Goal: Use online tool/utility: Utilize a website feature to perform a specific function

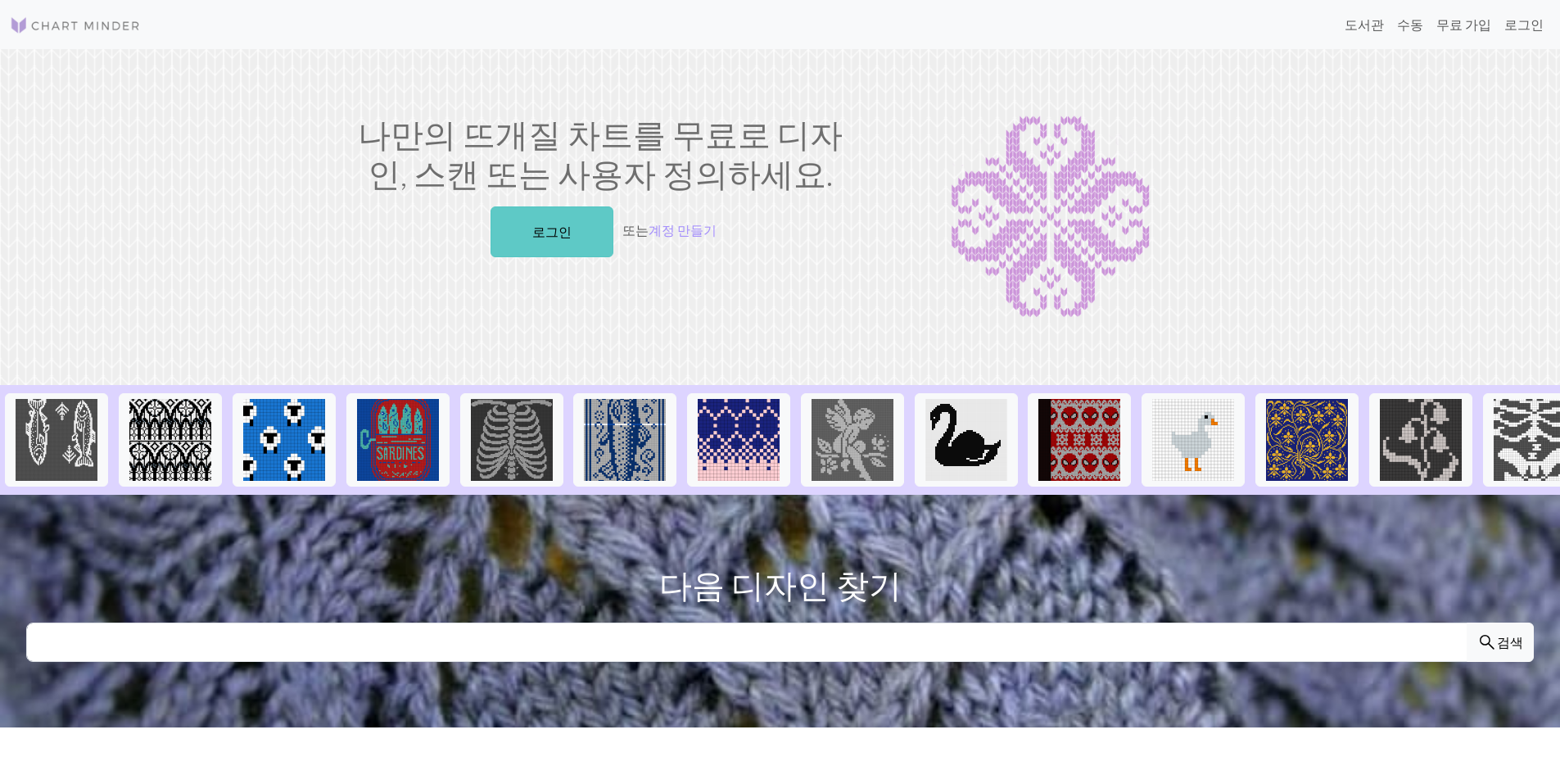
click at [567, 236] on link "로그인" at bounding box center [552, 232] width 123 height 51
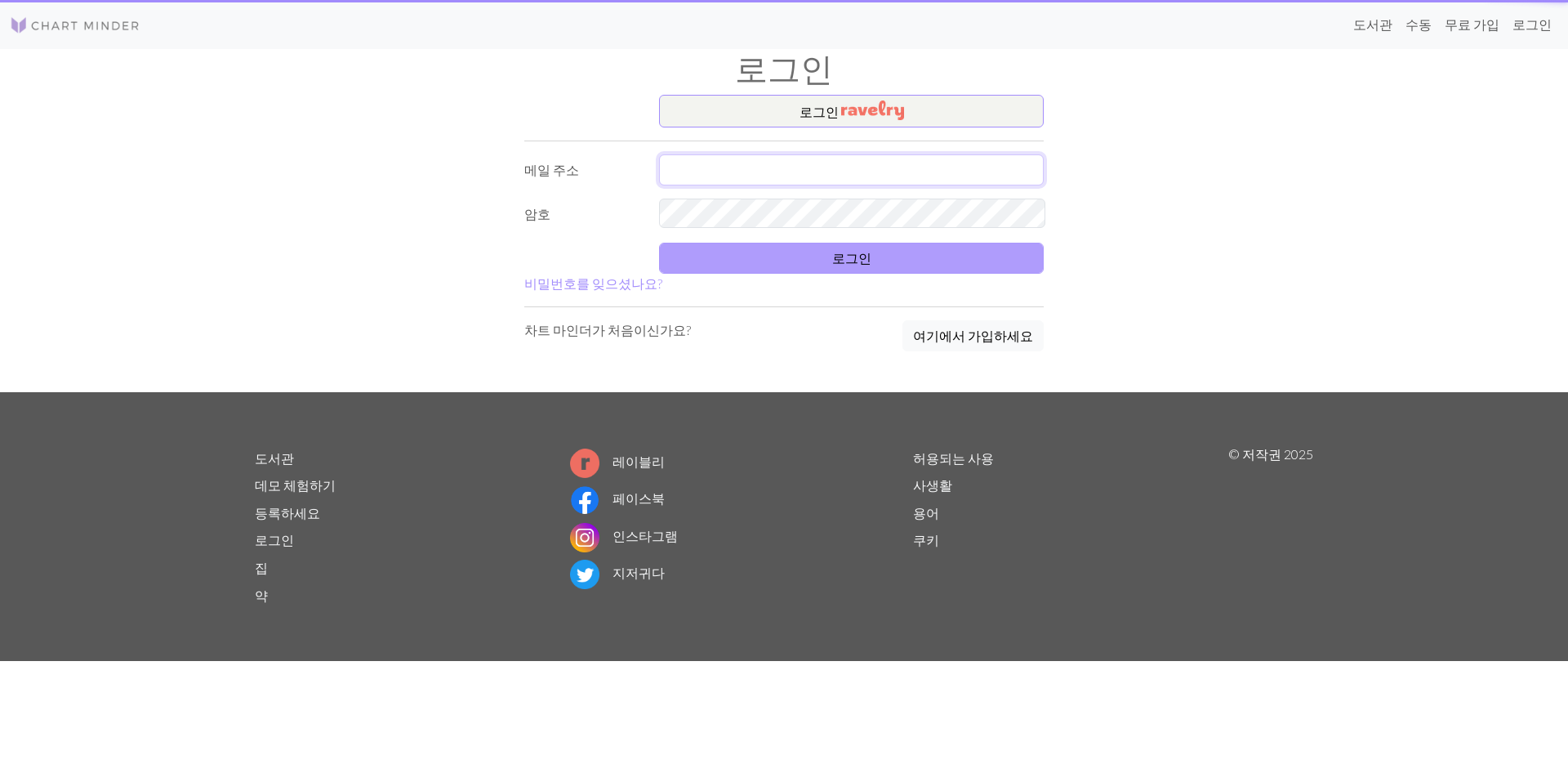
type input "[EMAIL_ADDRESS][DOMAIN_NAME]"
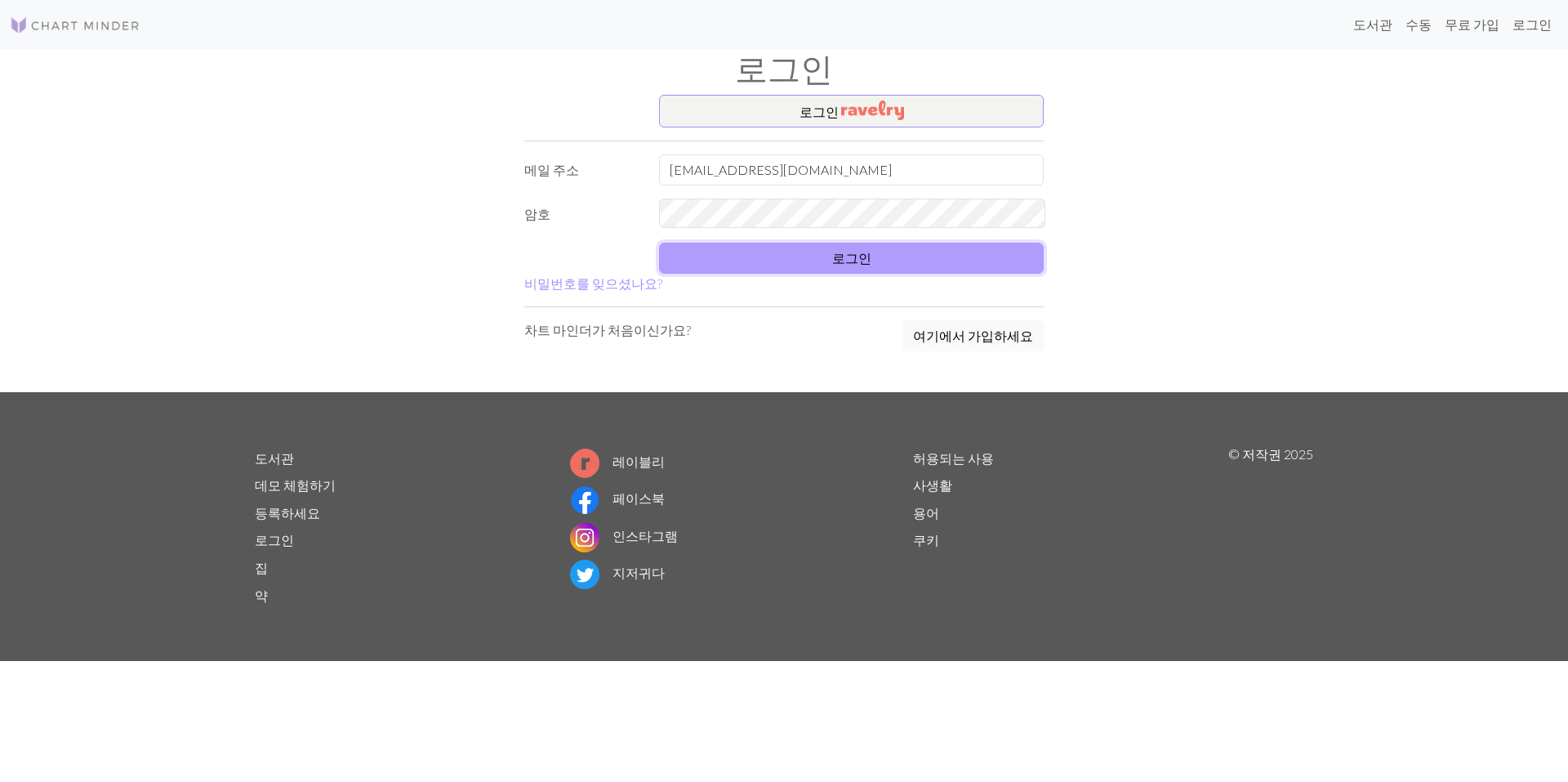
click at [862, 250] on button "로그인" at bounding box center [852, 258] width 385 height 31
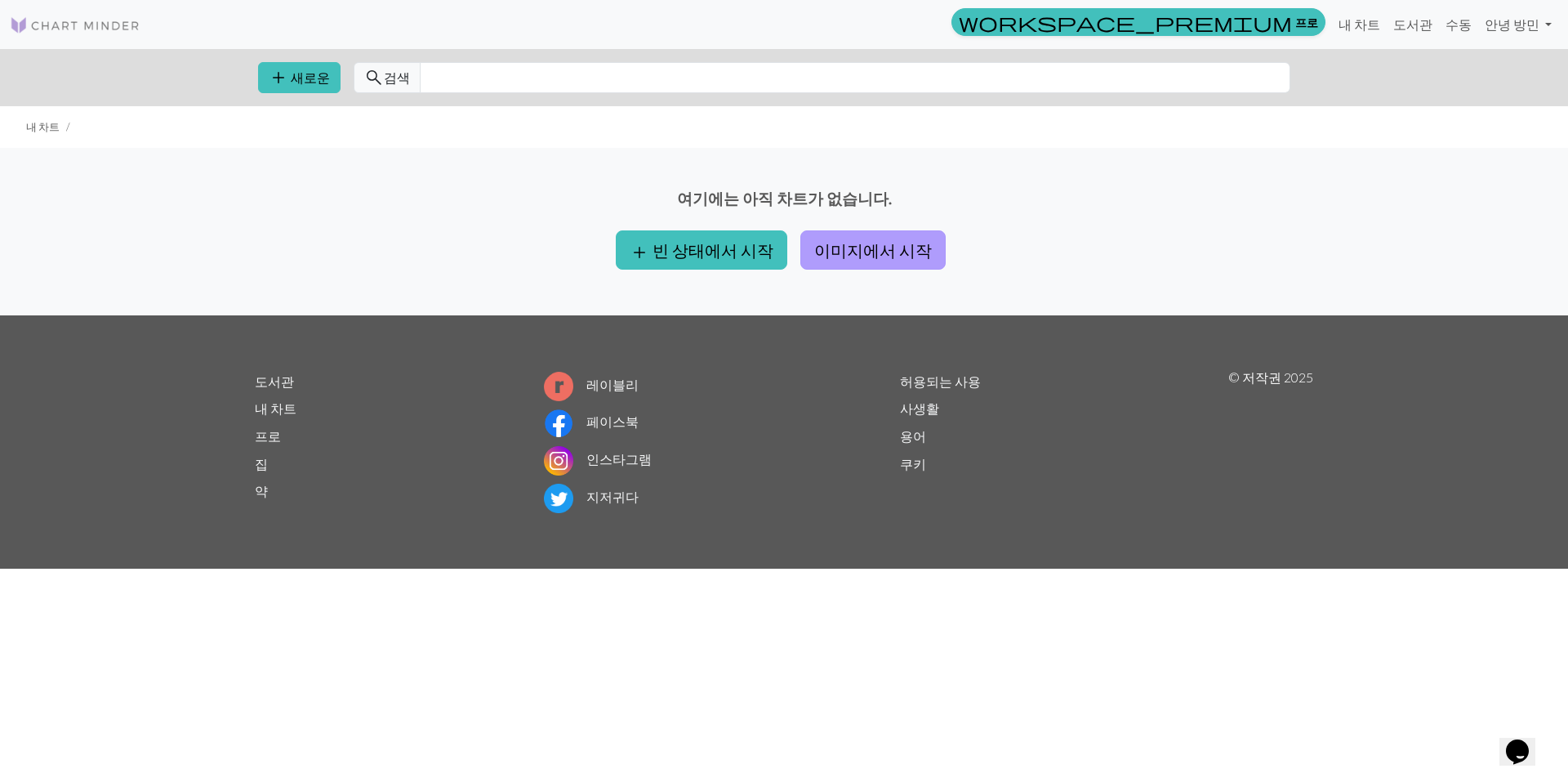
click at [838, 235] on button "이미지에서 시작" at bounding box center [873, 250] width 145 height 39
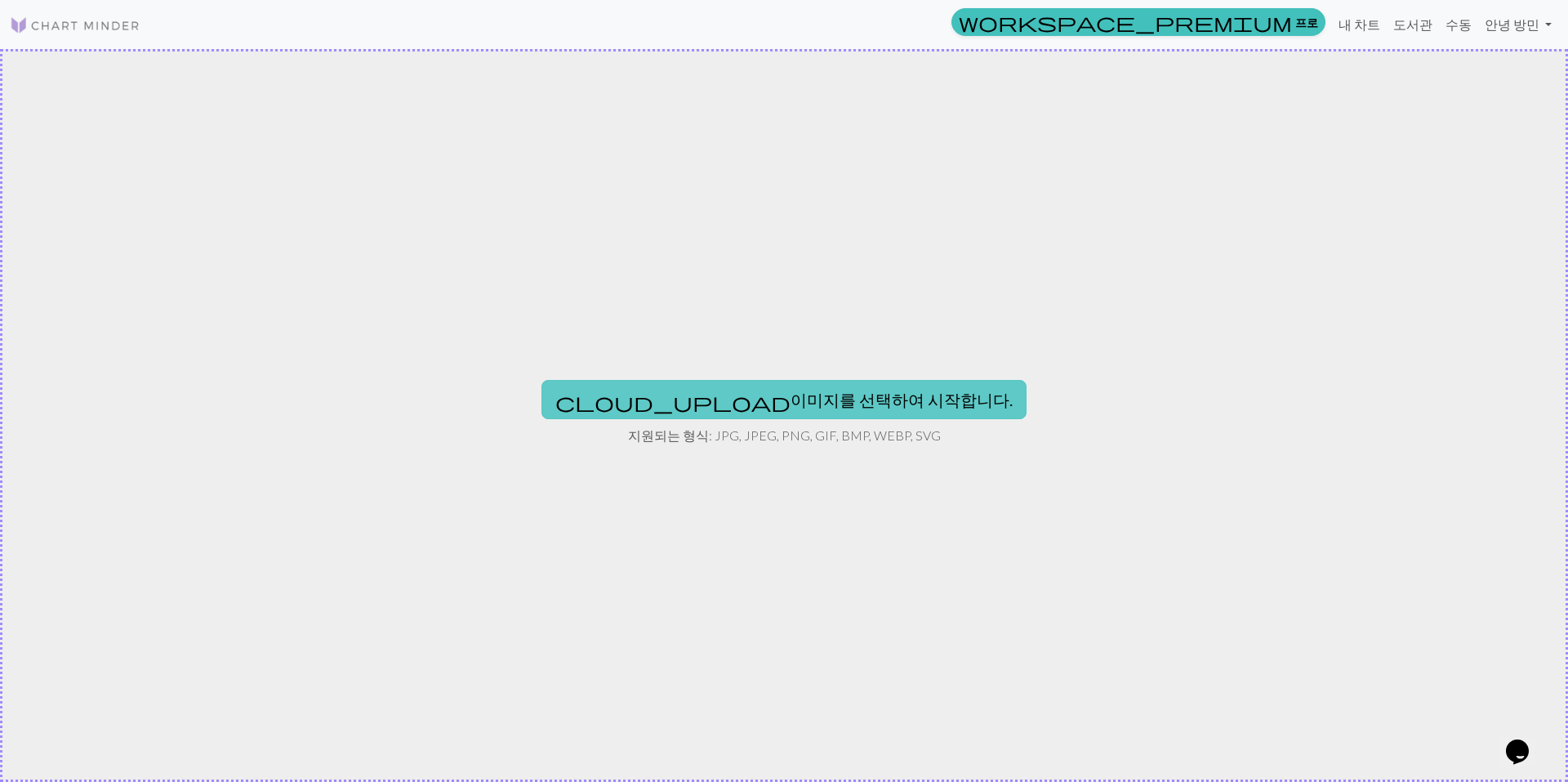
click at [790, 401] on font "이미지를 선택하여 시작합니다." at bounding box center [901, 400] width 222 height 20
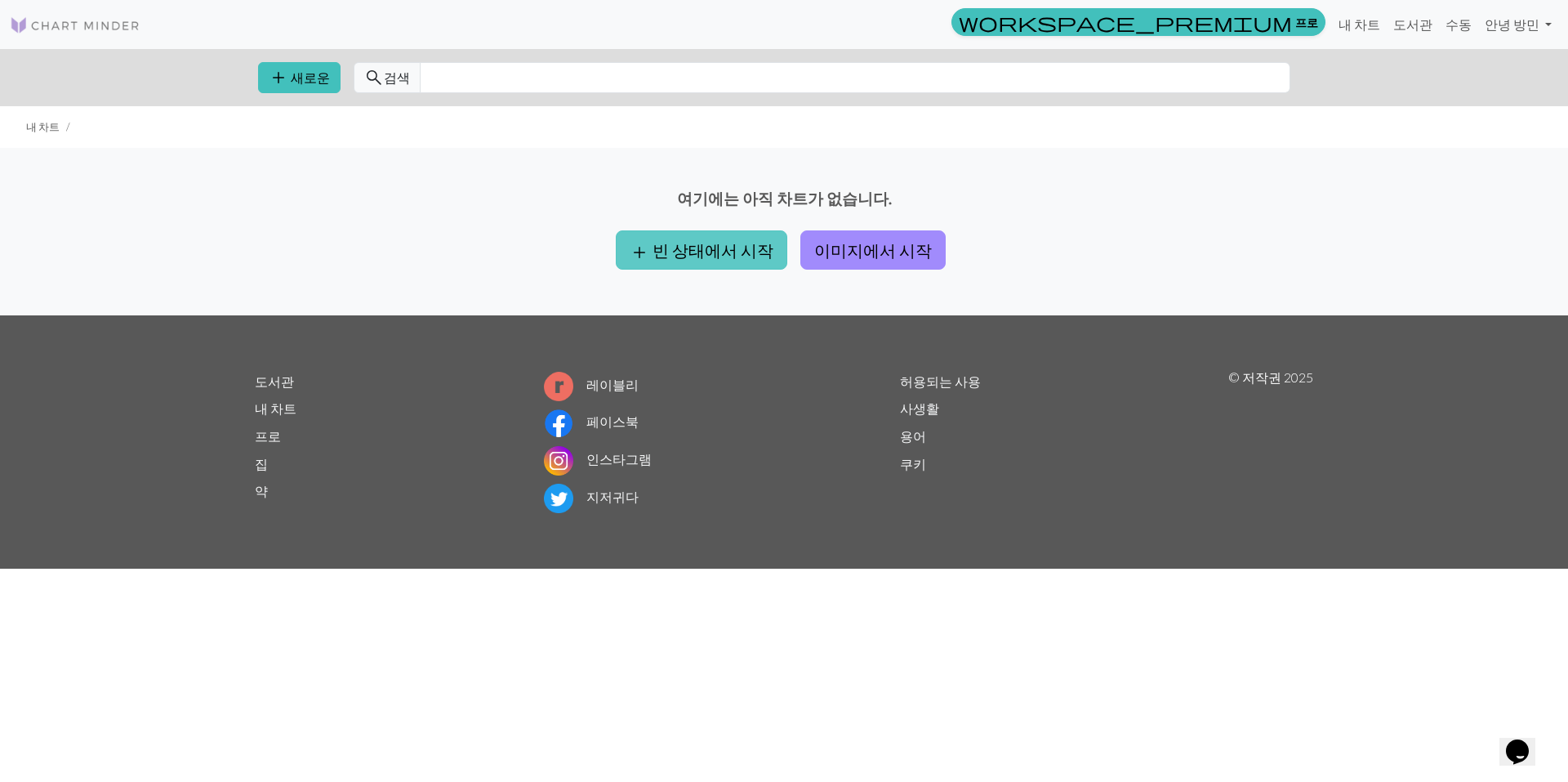
click at [743, 240] on font "빈 상태에서 시작" at bounding box center [713, 250] width 121 height 20
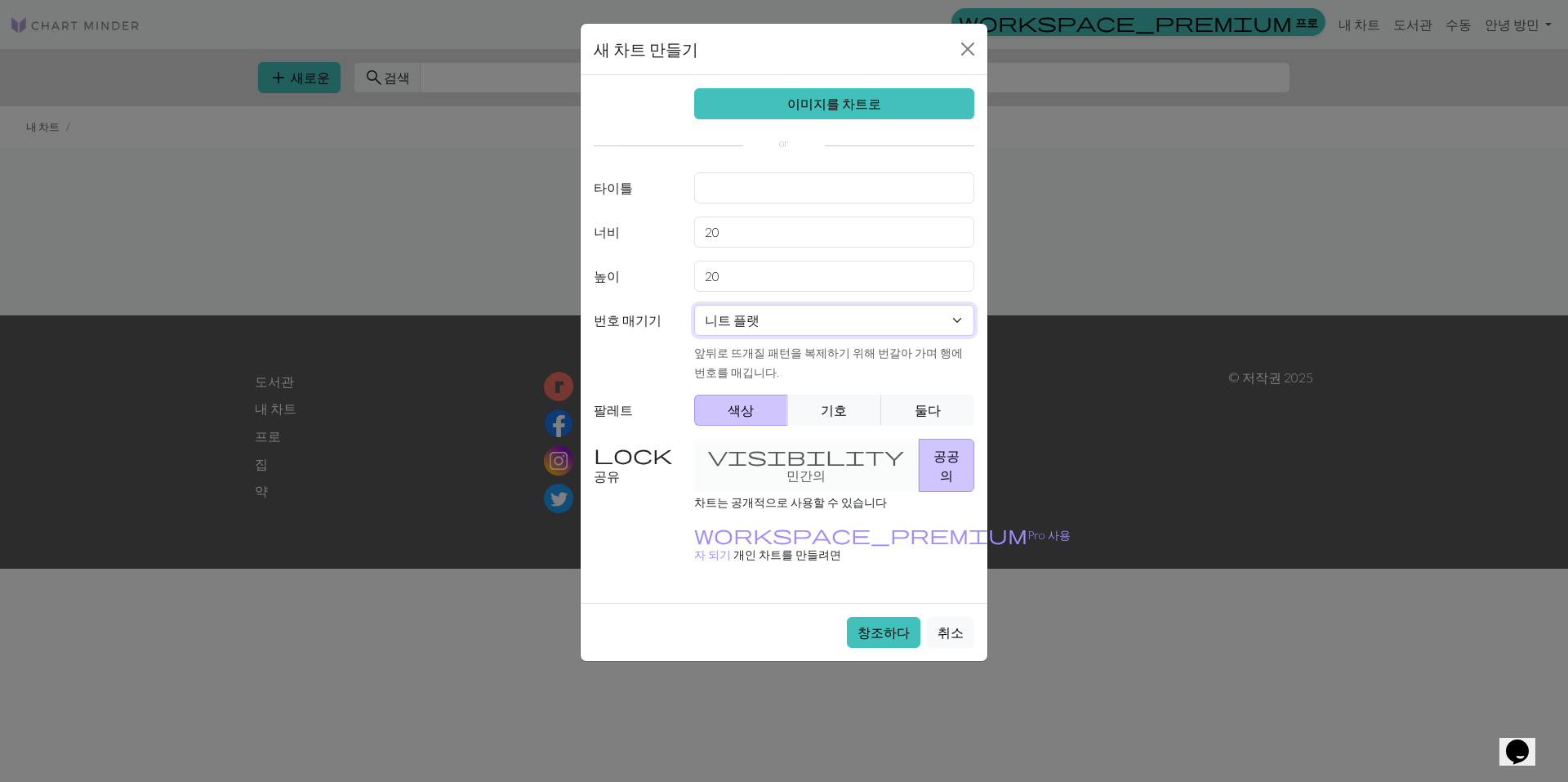
click at [808, 304] on select "니트 플랫 둥글게 뜨개질 레이스 뜨개질 십자수" at bounding box center [833, 320] width 281 height 31
click at [910, 394] on button "둘다" at bounding box center [927, 410] width 94 height 31
click at [740, 394] on button "색상" at bounding box center [741, 410] width 94 height 31
click at [801, 439] on div "visibility 민간의 공공의" at bounding box center [834, 465] width 301 height 53
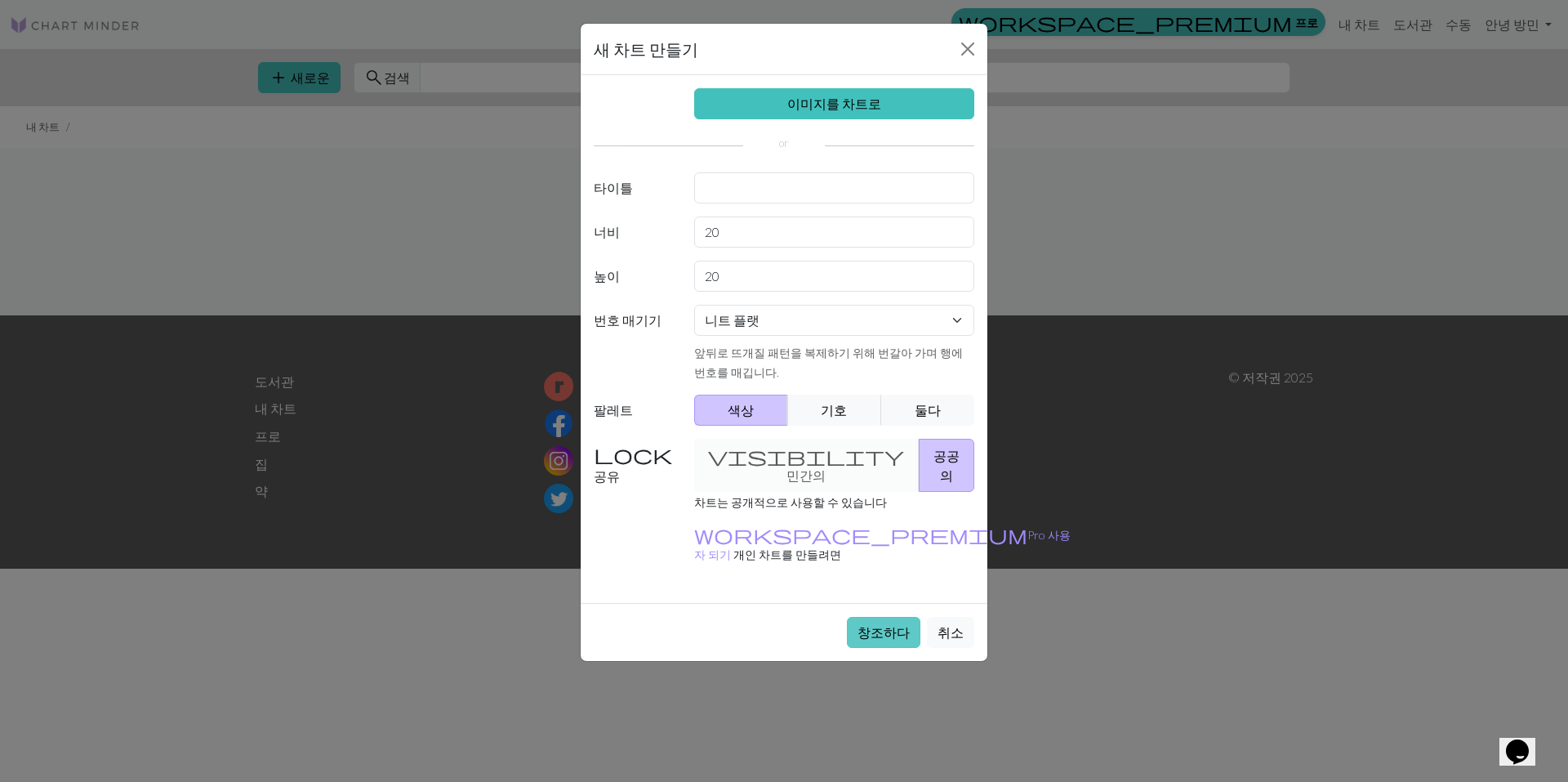
drag, startPoint x: 899, startPoint y: 556, endPoint x: 899, endPoint y: 565, distance: 9.0
click at [899, 617] on button "창조하다" at bounding box center [883, 632] width 74 height 31
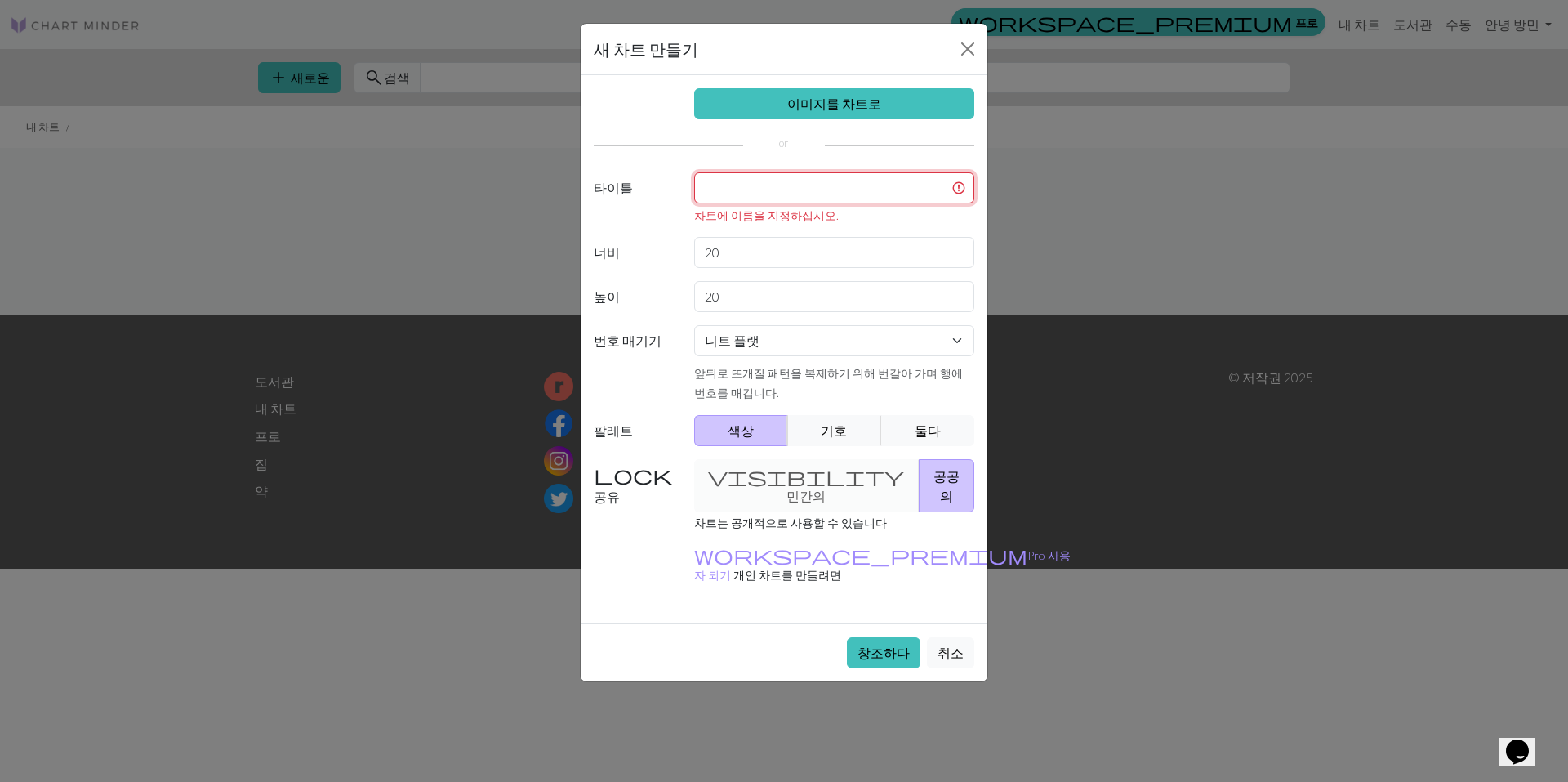
click at [812, 182] on input "text" at bounding box center [833, 188] width 281 height 31
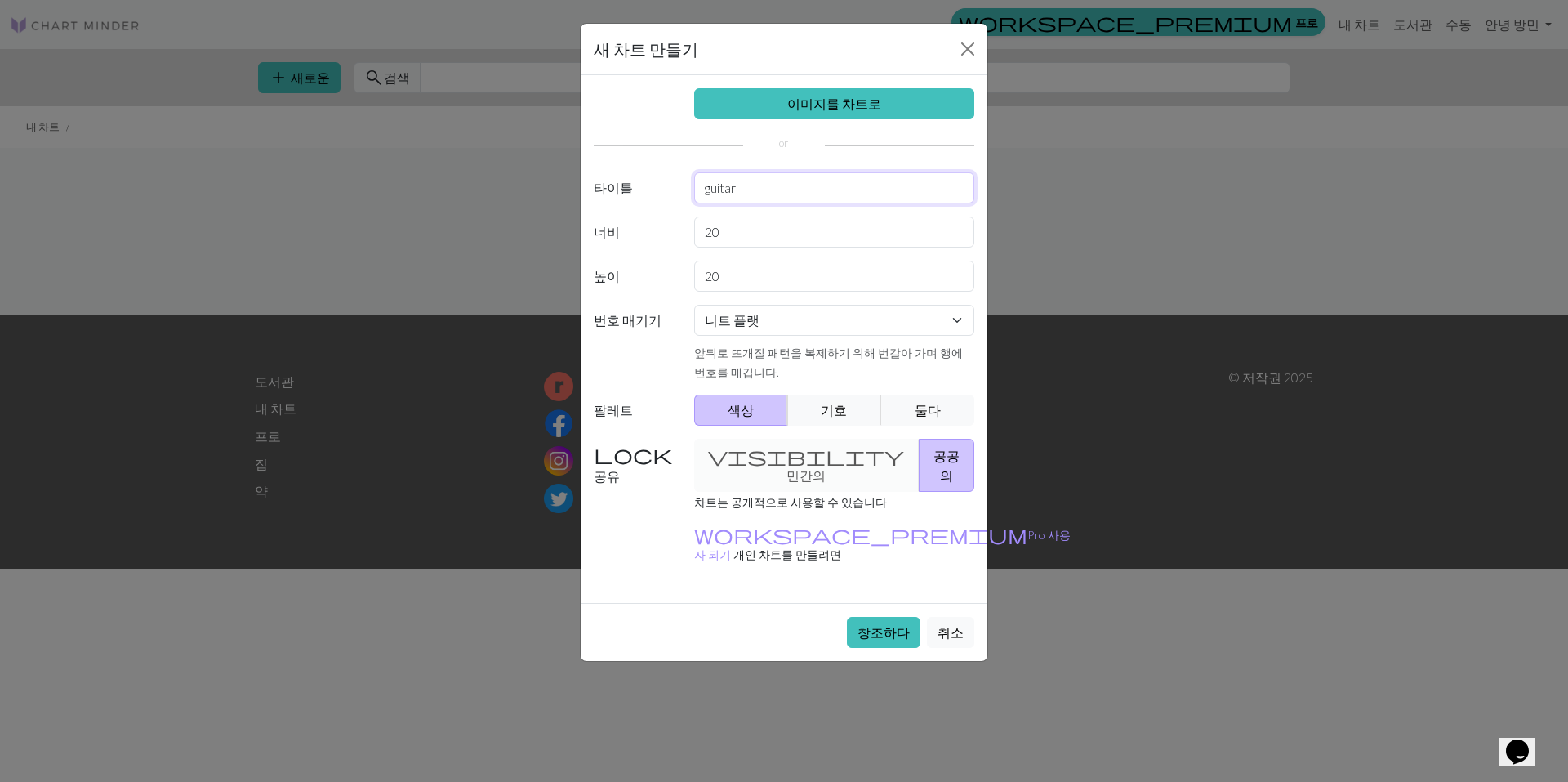
type input "guitar"
click at [956, 52] on button "닫다" at bounding box center [967, 49] width 26 height 26
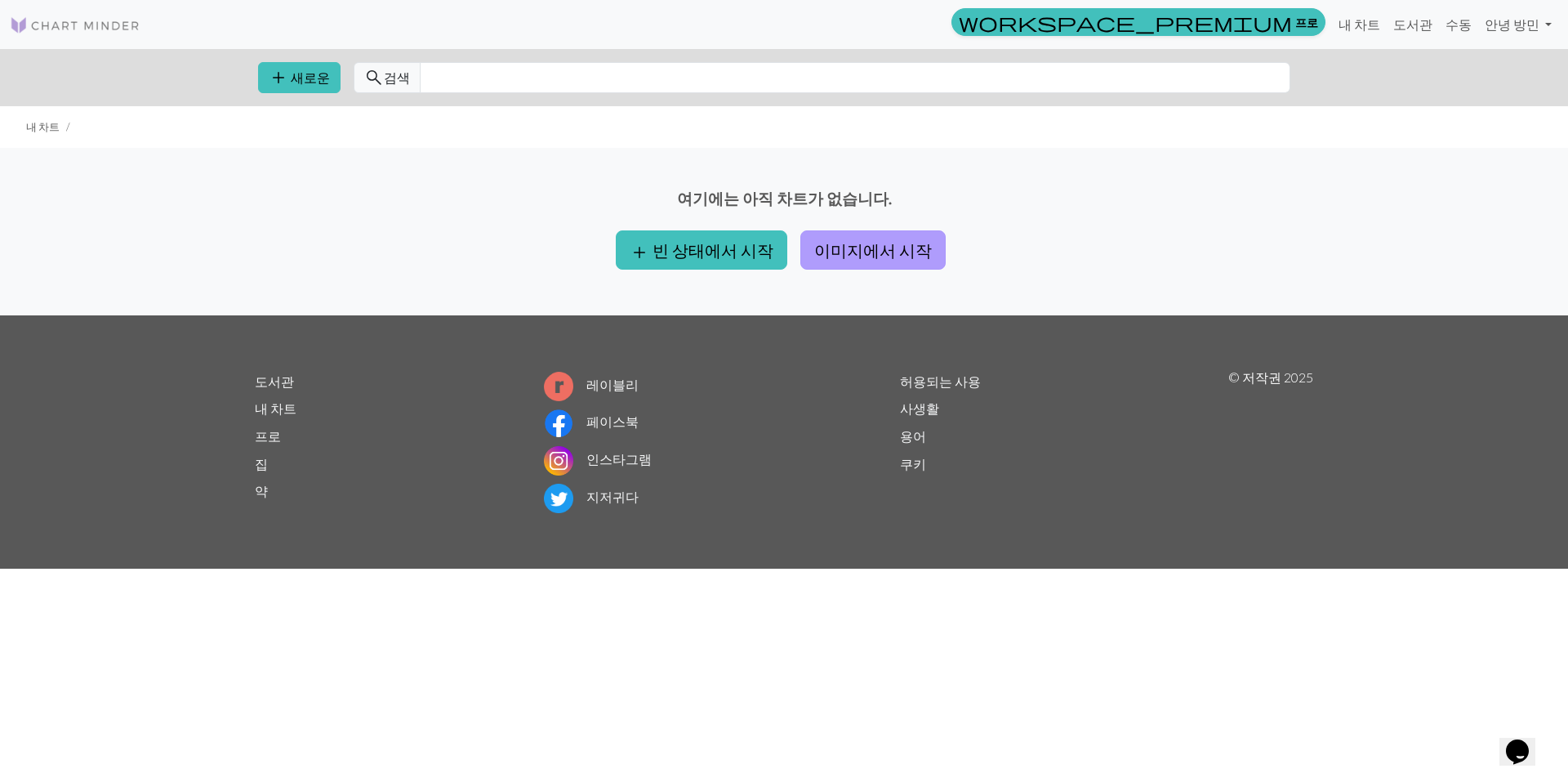
click at [846, 246] on button "이미지에서 시작" at bounding box center [873, 250] width 145 height 39
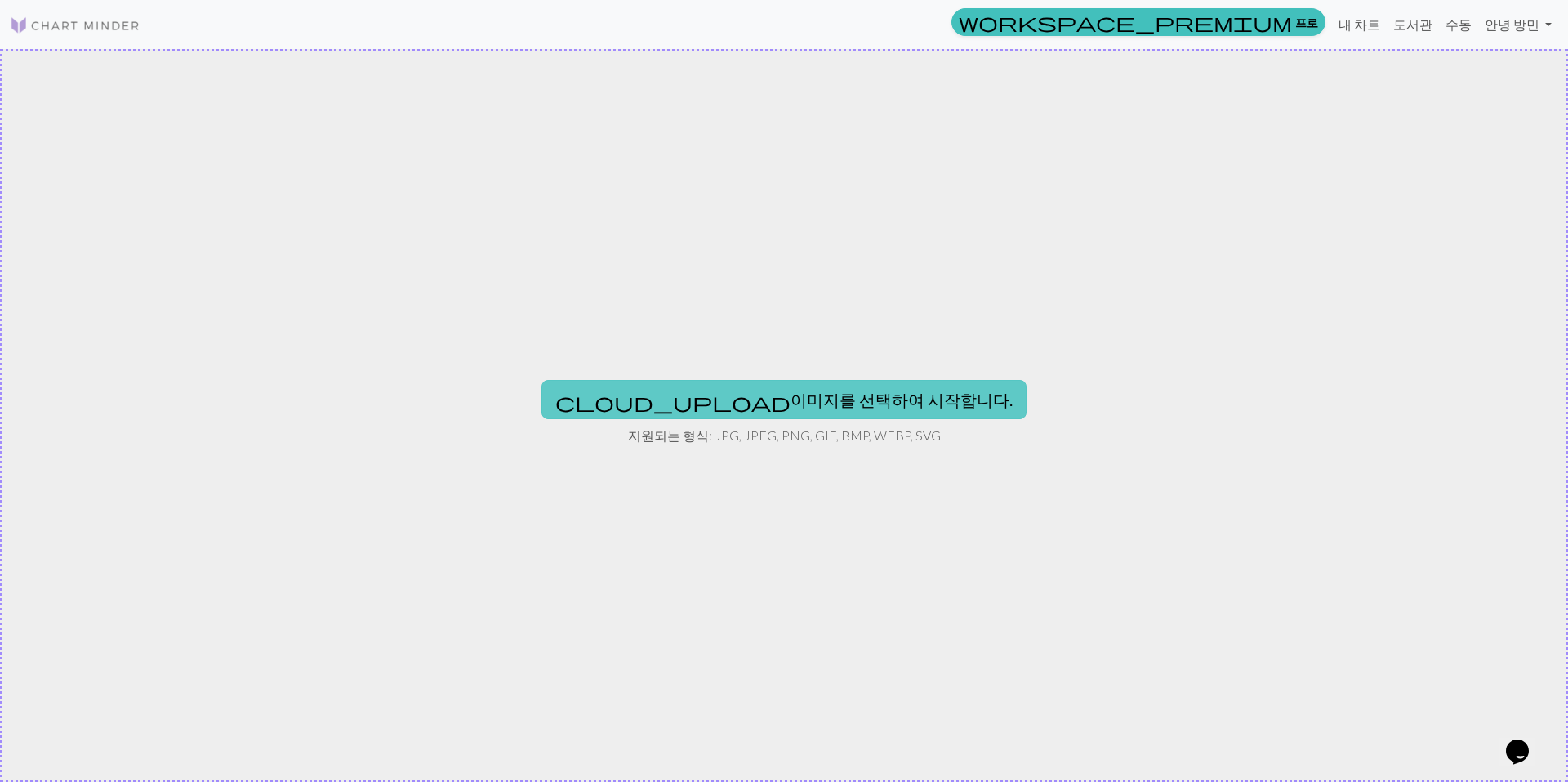
click at [836, 391] on font "이미지를 선택하여 시작합니다." at bounding box center [901, 400] width 222 height 20
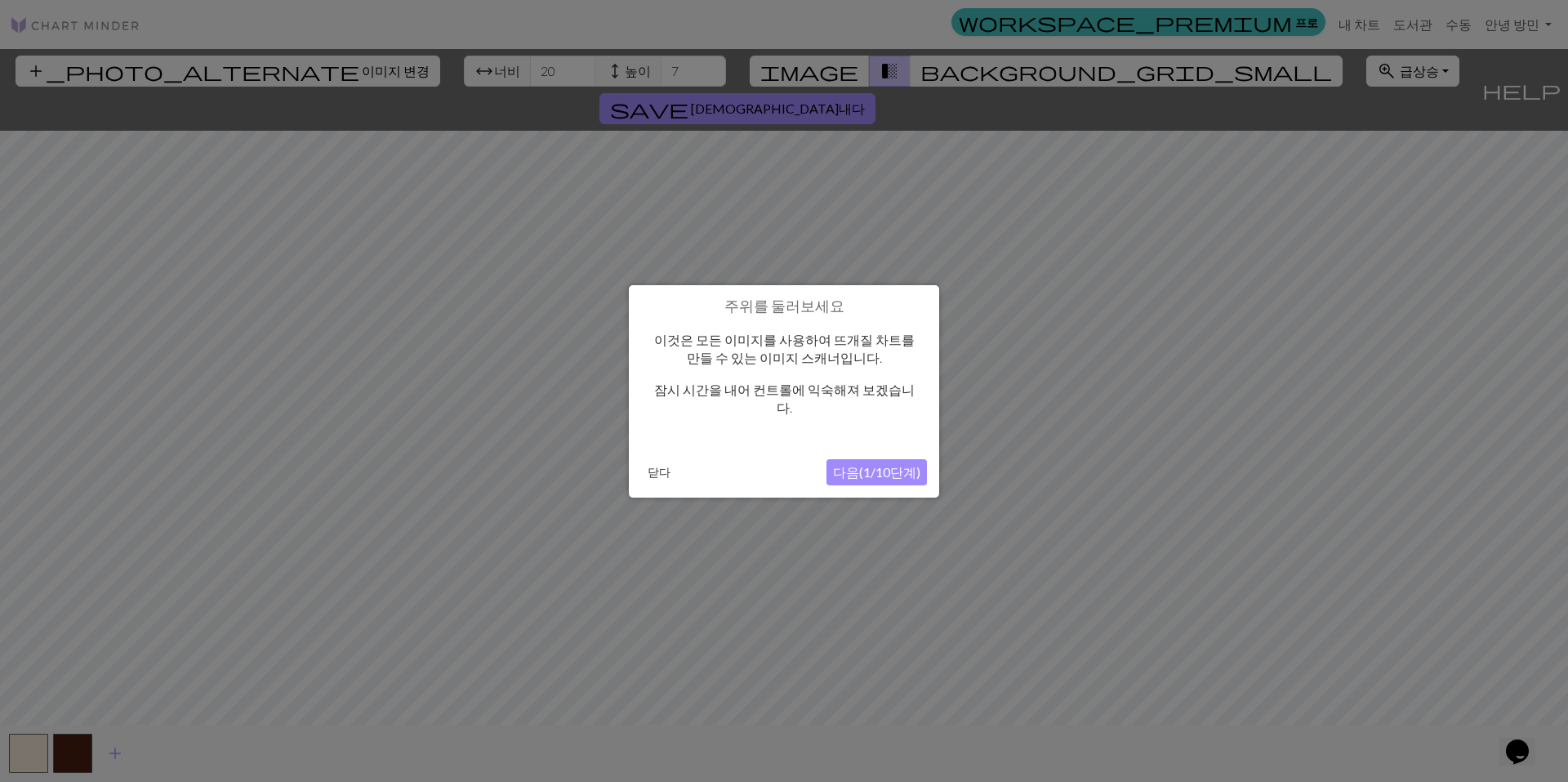
click at [896, 462] on button "다음(1/10단계)" at bounding box center [876, 471] width 101 height 26
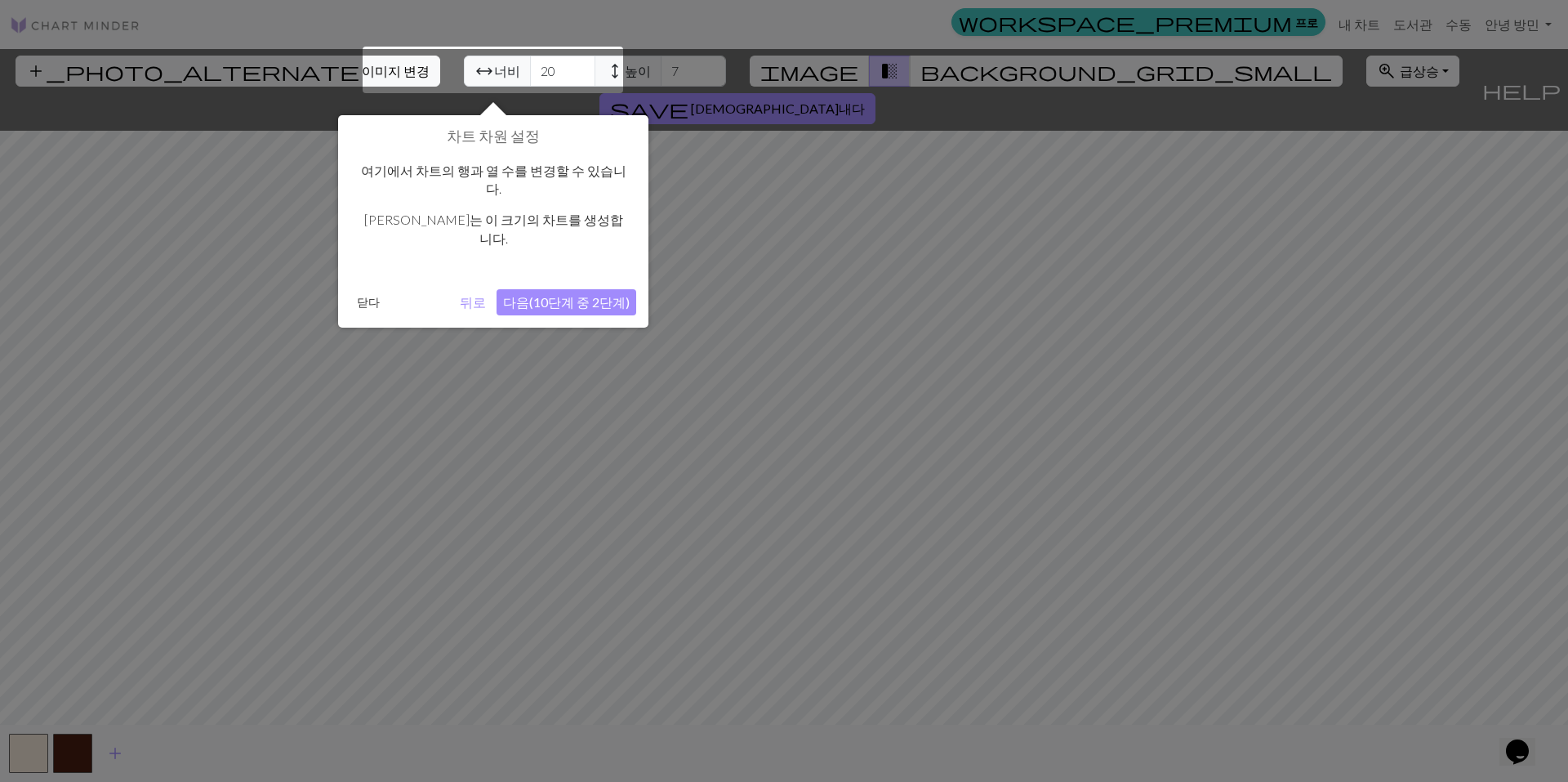
click at [572, 289] on button "다음(10단계 중 2단계)" at bounding box center [567, 302] width 140 height 26
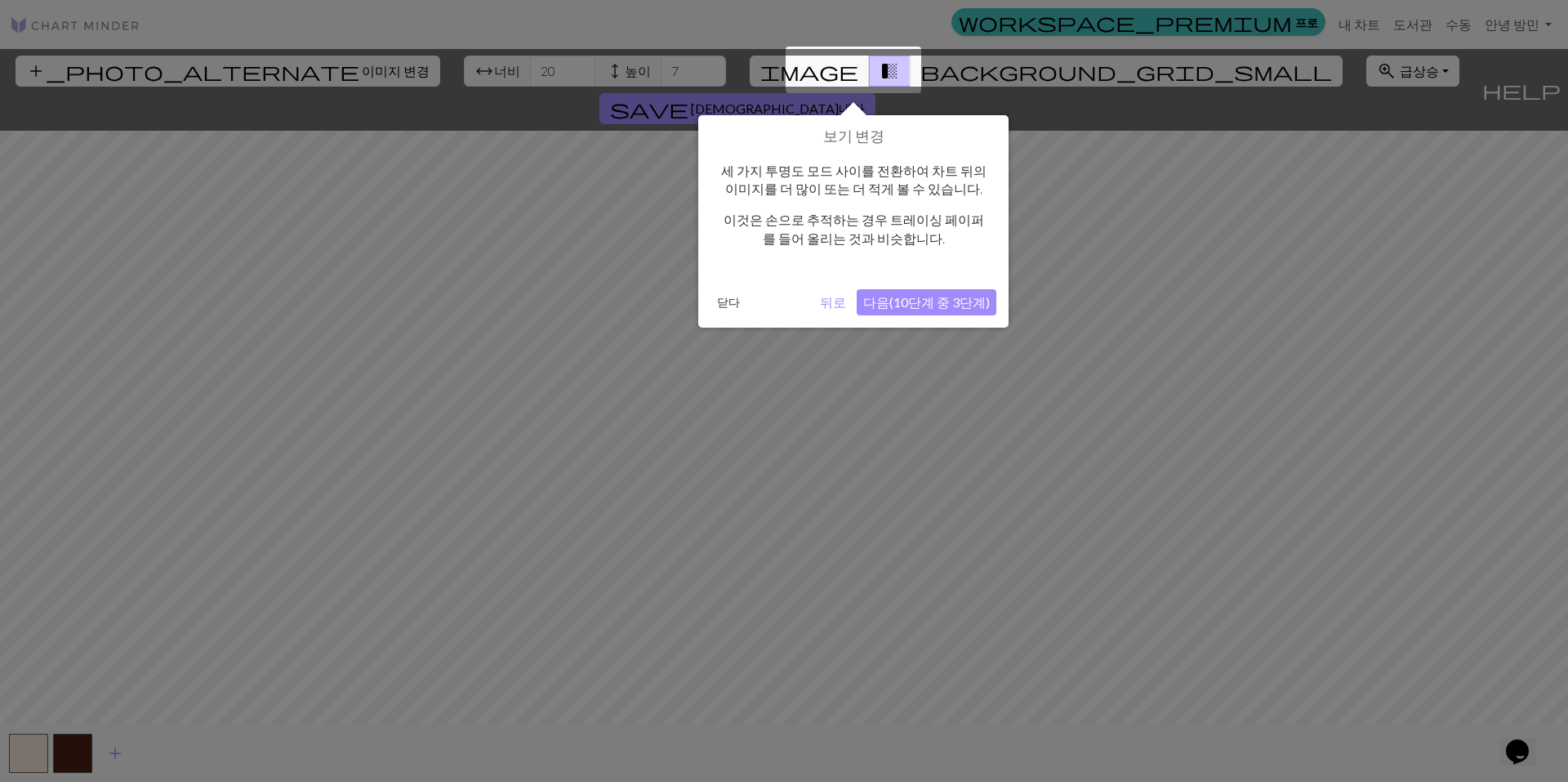
click at [944, 296] on button "다음(10단계 중 3단계)" at bounding box center [926, 302] width 140 height 26
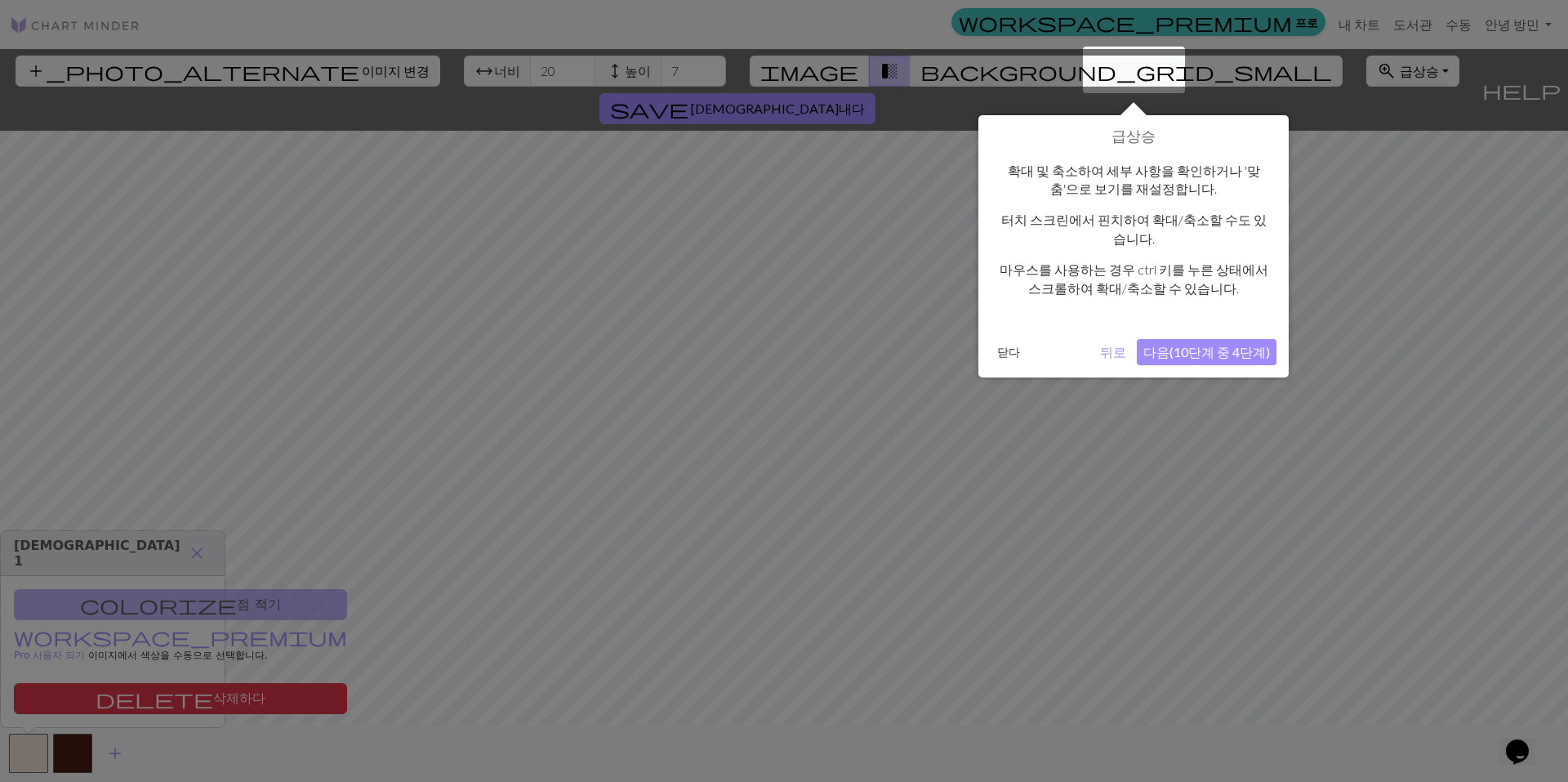
click at [1194, 351] on button "다음(10단계 중 4단계)" at bounding box center [1207, 351] width 140 height 26
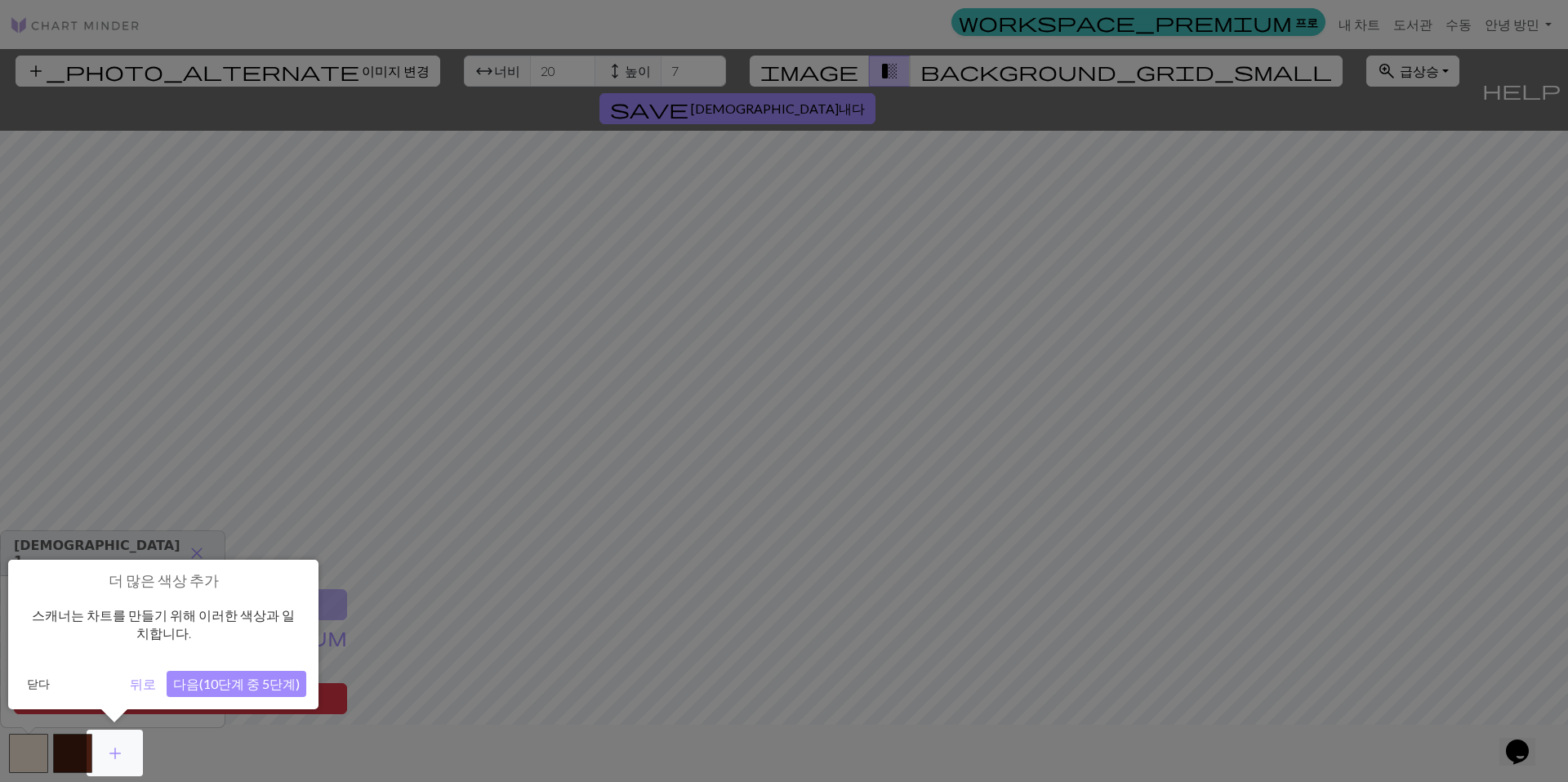
click at [250, 681] on button "다음(10단계 중 5단계)" at bounding box center [236, 683] width 140 height 26
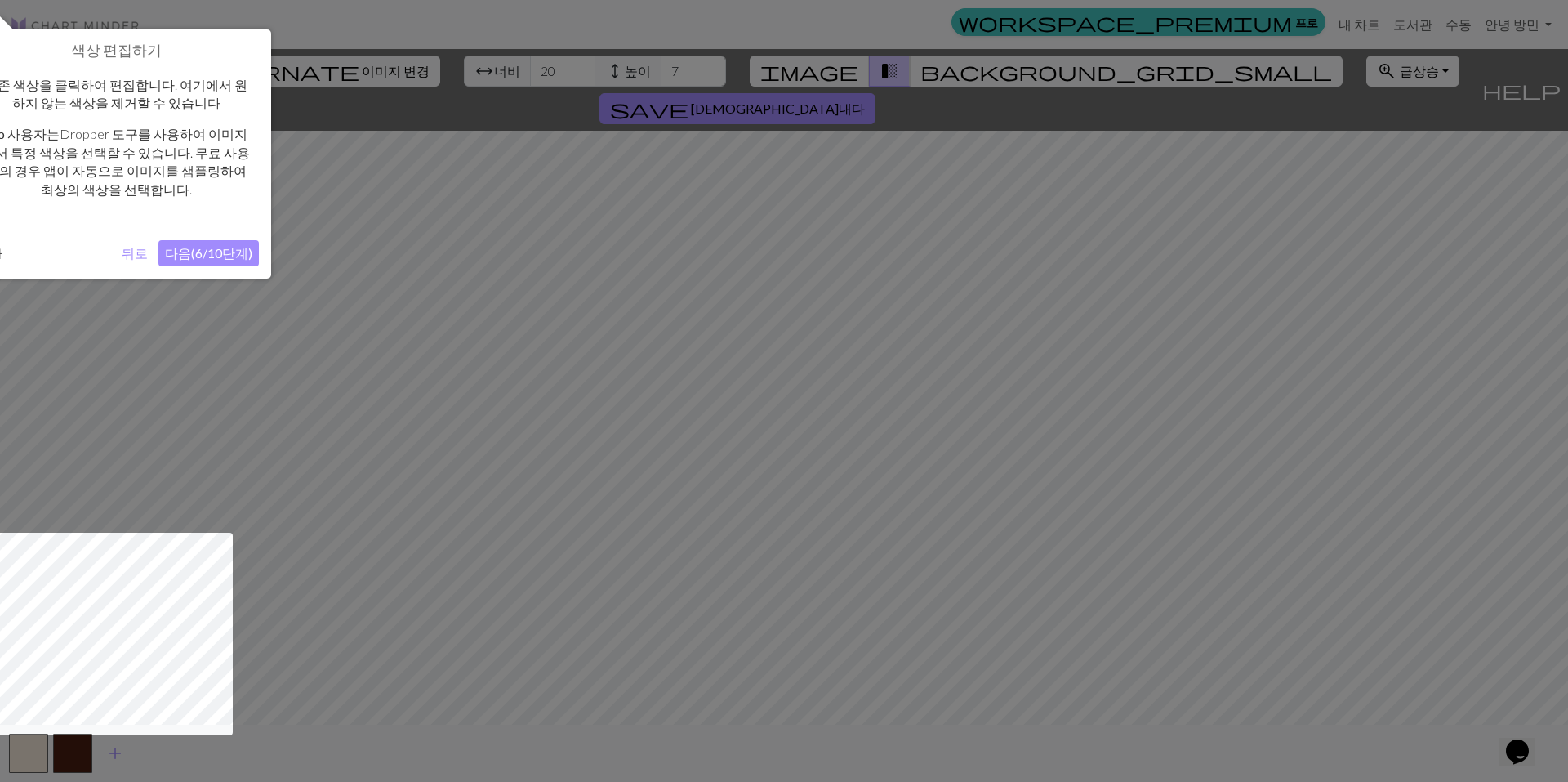
click at [222, 254] on button "다음(6/10단계)" at bounding box center [208, 252] width 101 height 26
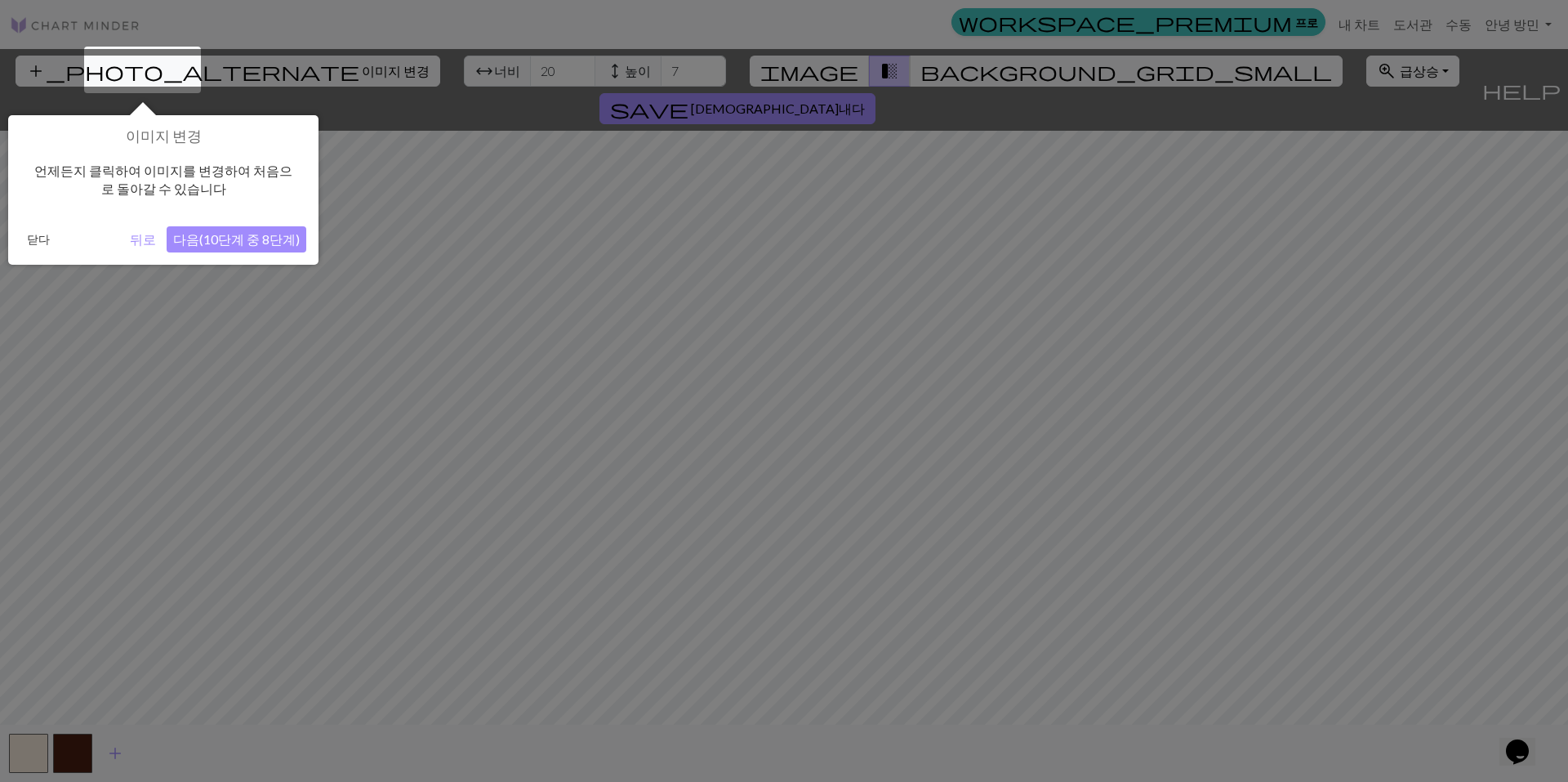
click at [264, 245] on button "다음(10단계 중 8단계)" at bounding box center [236, 239] width 140 height 26
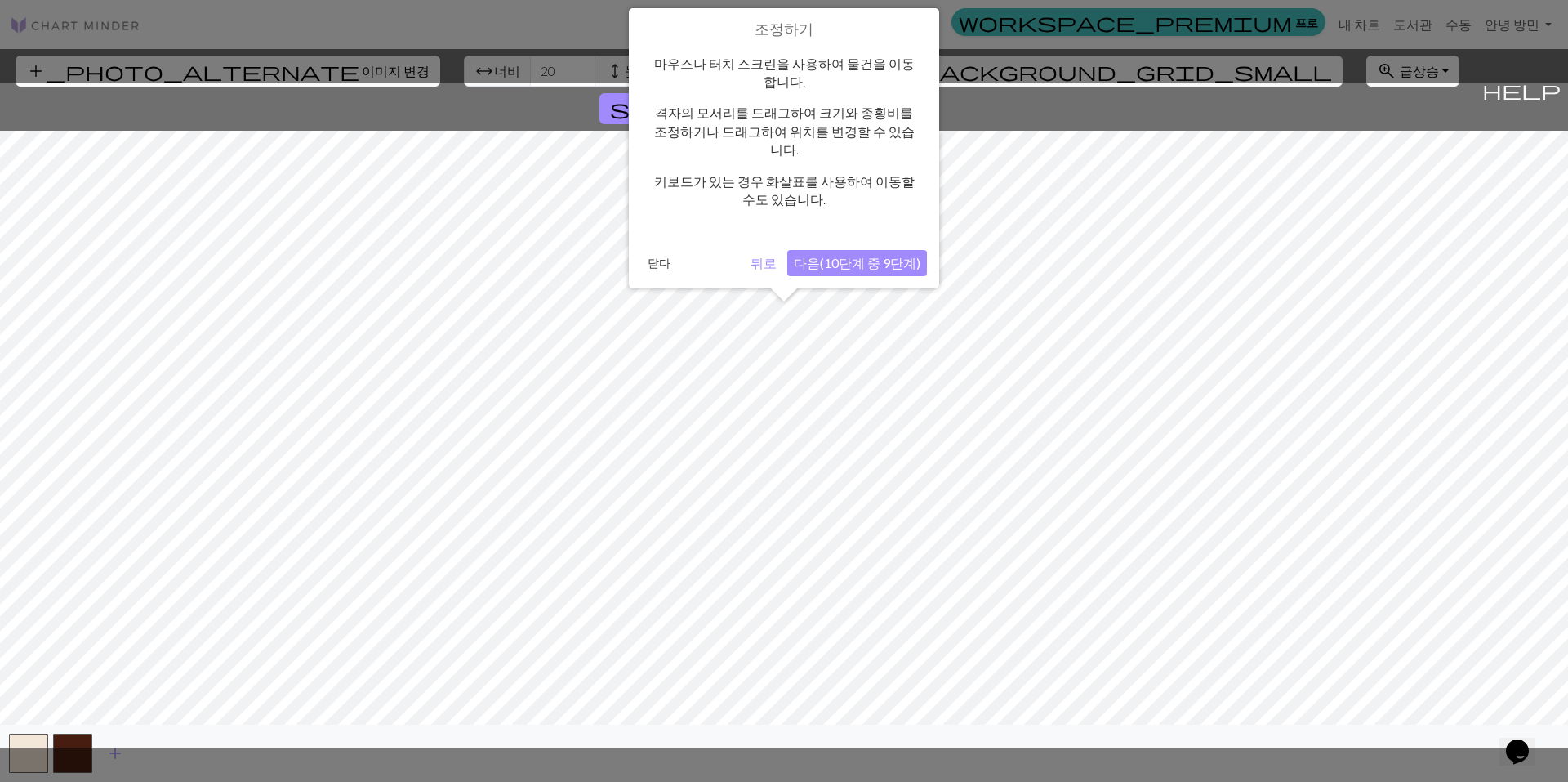
click at [830, 250] on button "다음(10단계 중 9단계)" at bounding box center [857, 262] width 140 height 26
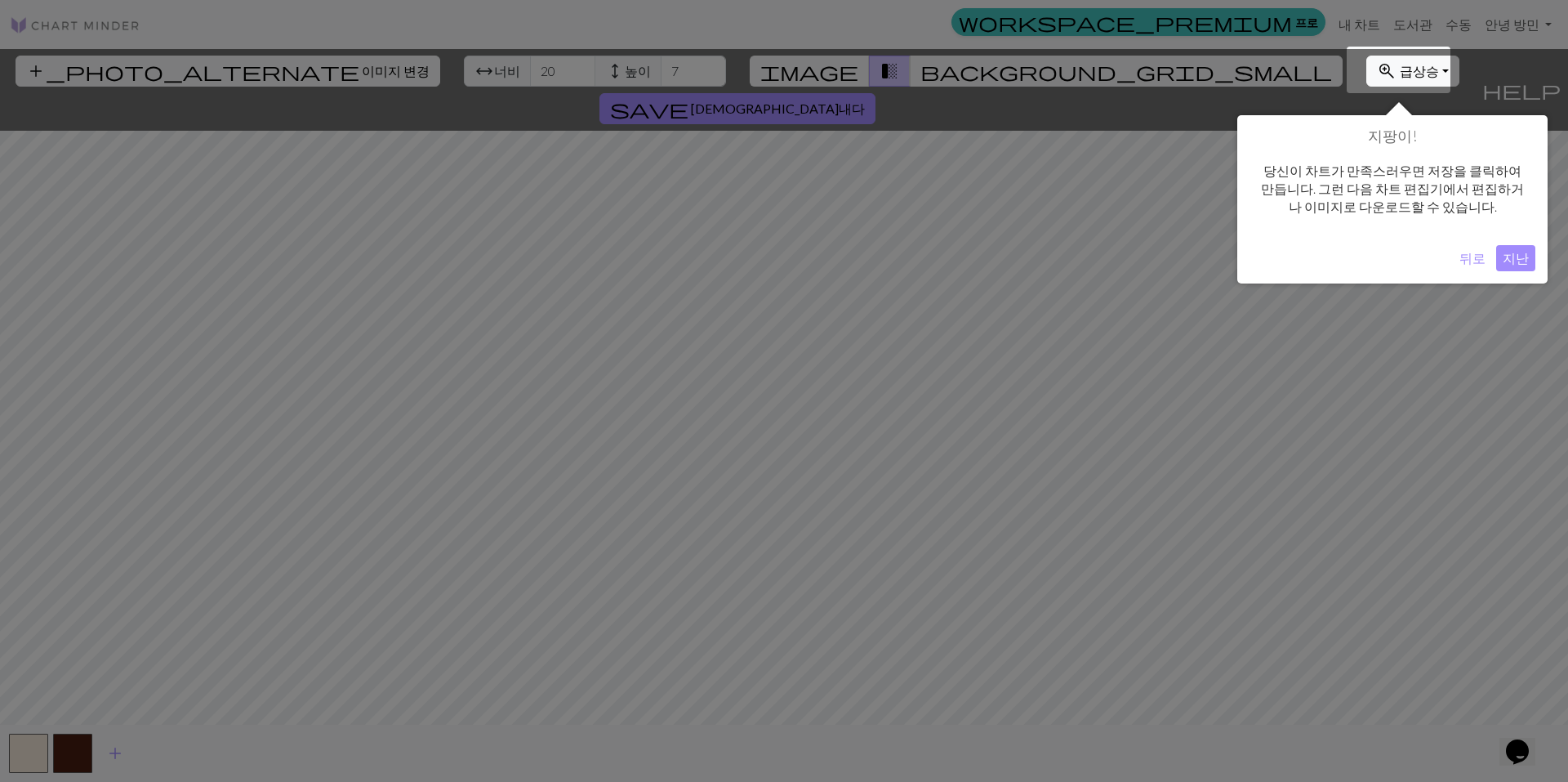
click at [1517, 255] on button "지난" at bounding box center [1514, 258] width 39 height 26
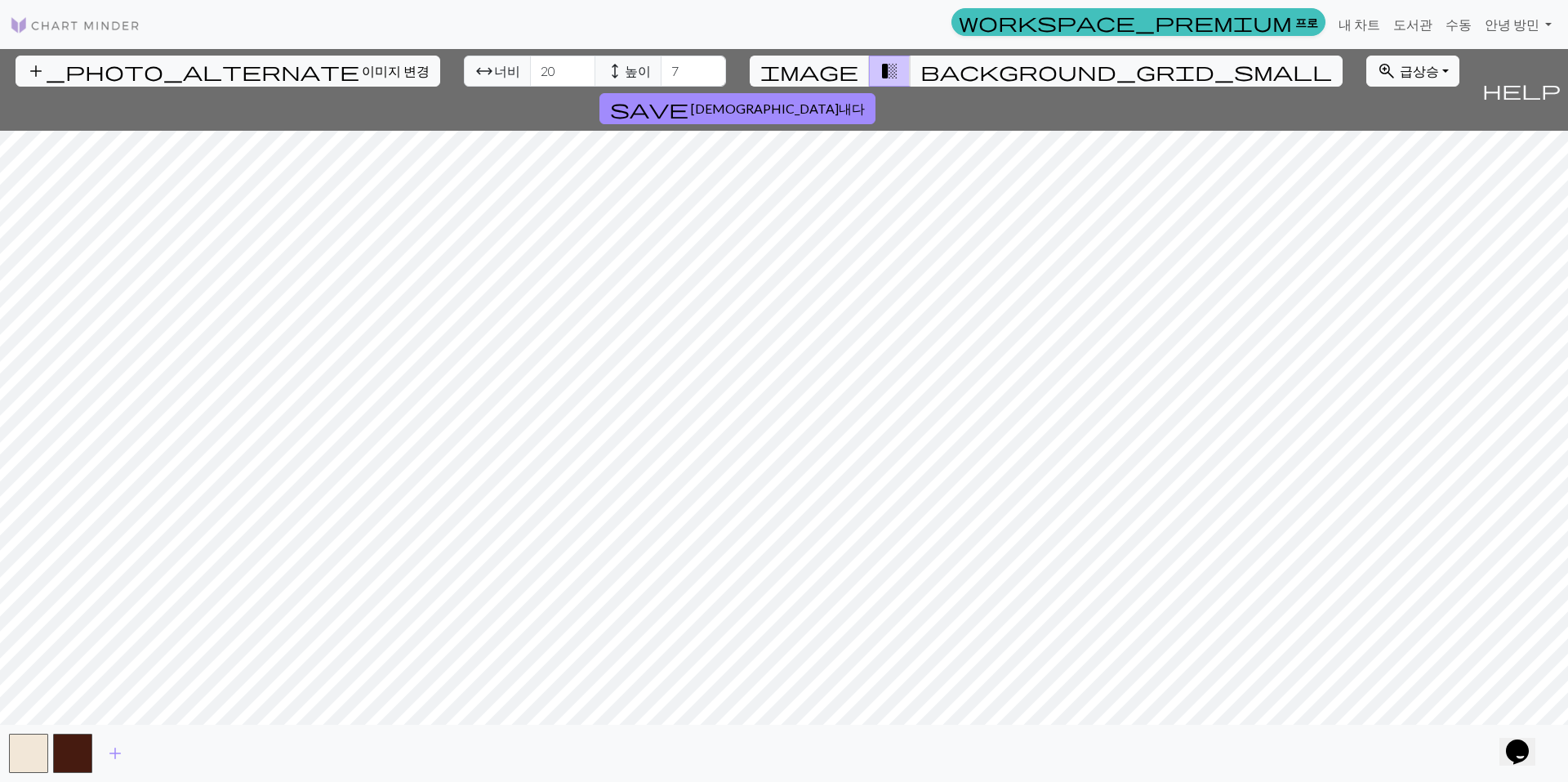
click at [625, 70] on span "높이" at bounding box center [637, 71] width 26 height 20
click at [605, 74] on span "height" at bounding box center [615, 71] width 20 height 23
click at [661, 66] on input "8" at bounding box center [694, 71] width 65 height 31
click at [661, 66] on input "9" at bounding box center [694, 71] width 65 height 31
click at [661, 66] on input "10" at bounding box center [694, 71] width 65 height 31
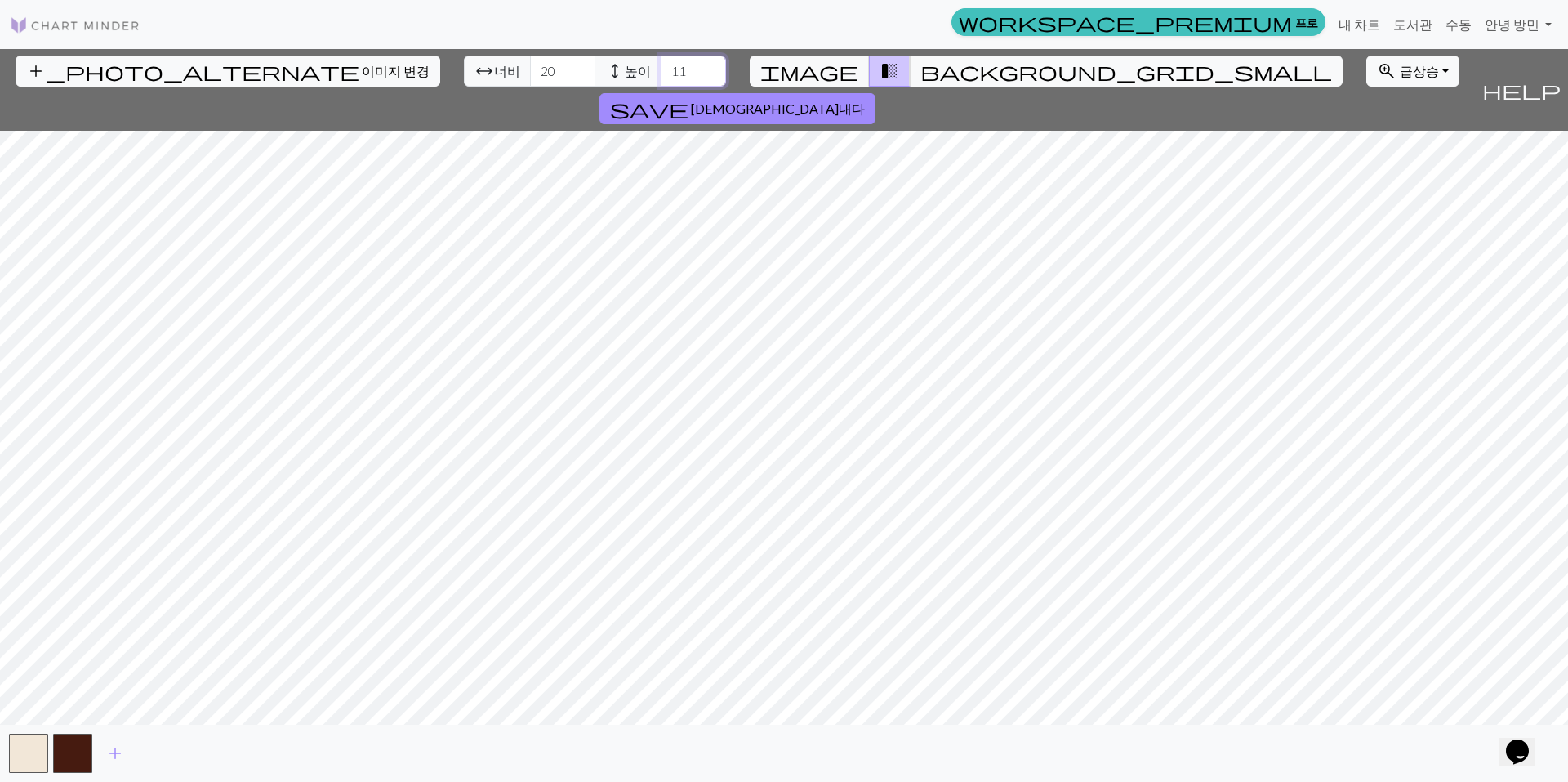
click at [661, 66] on input "11" at bounding box center [694, 71] width 65 height 31
click at [661, 66] on input "12" at bounding box center [694, 71] width 65 height 31
click at [661, 66] on input "13" at bounding box center [694, 71] width 65 height 31
type input "14"
click at [661, 66] on input "14" at bounding box center [694, 71] width 65 height 31
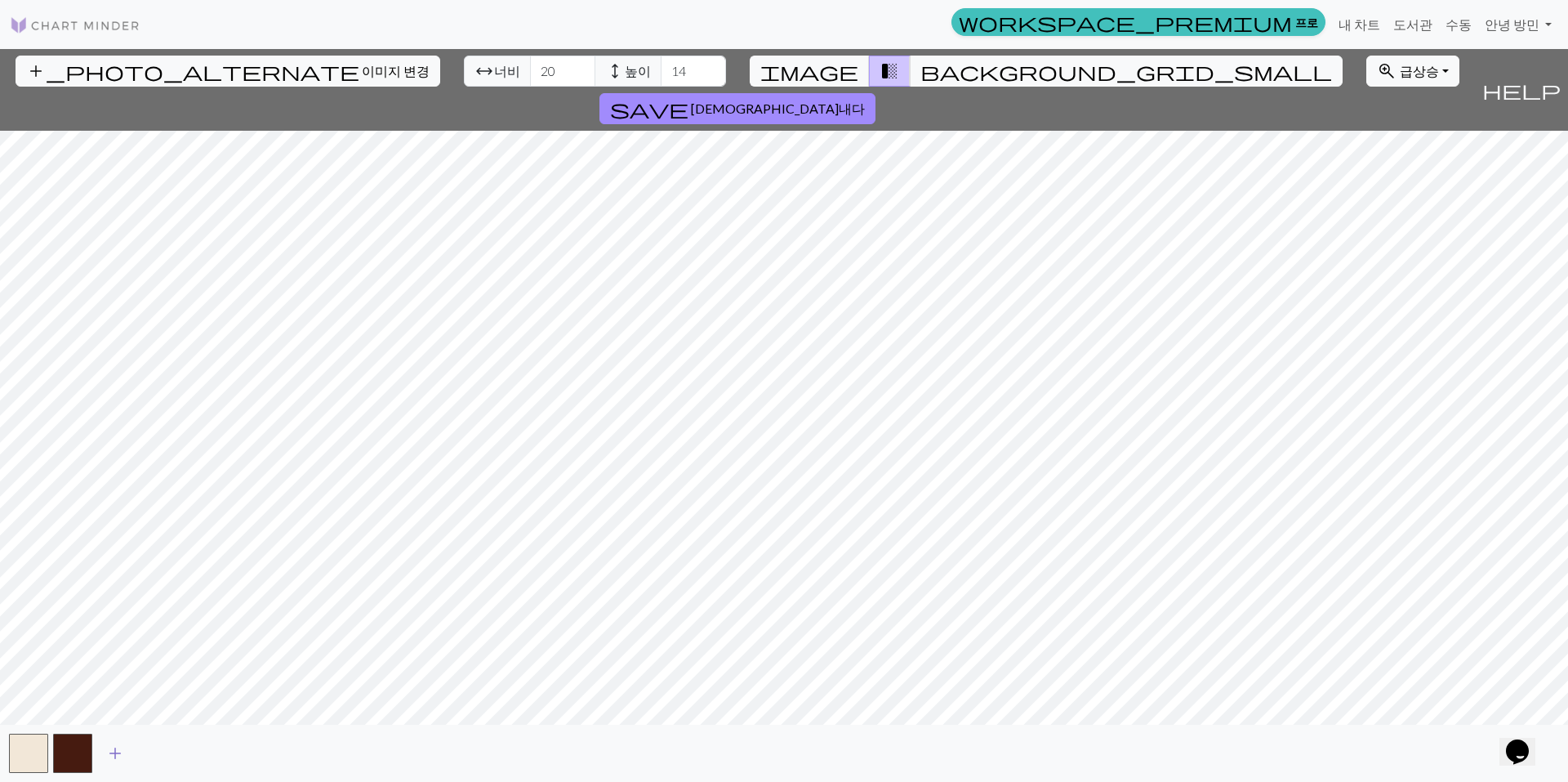
click at [109, 753] on span "add" at bounding box center [115, 753] width 20 height 23
click at [109, 753] on button "button" at bounding box center [116, 753] width 39 height 39
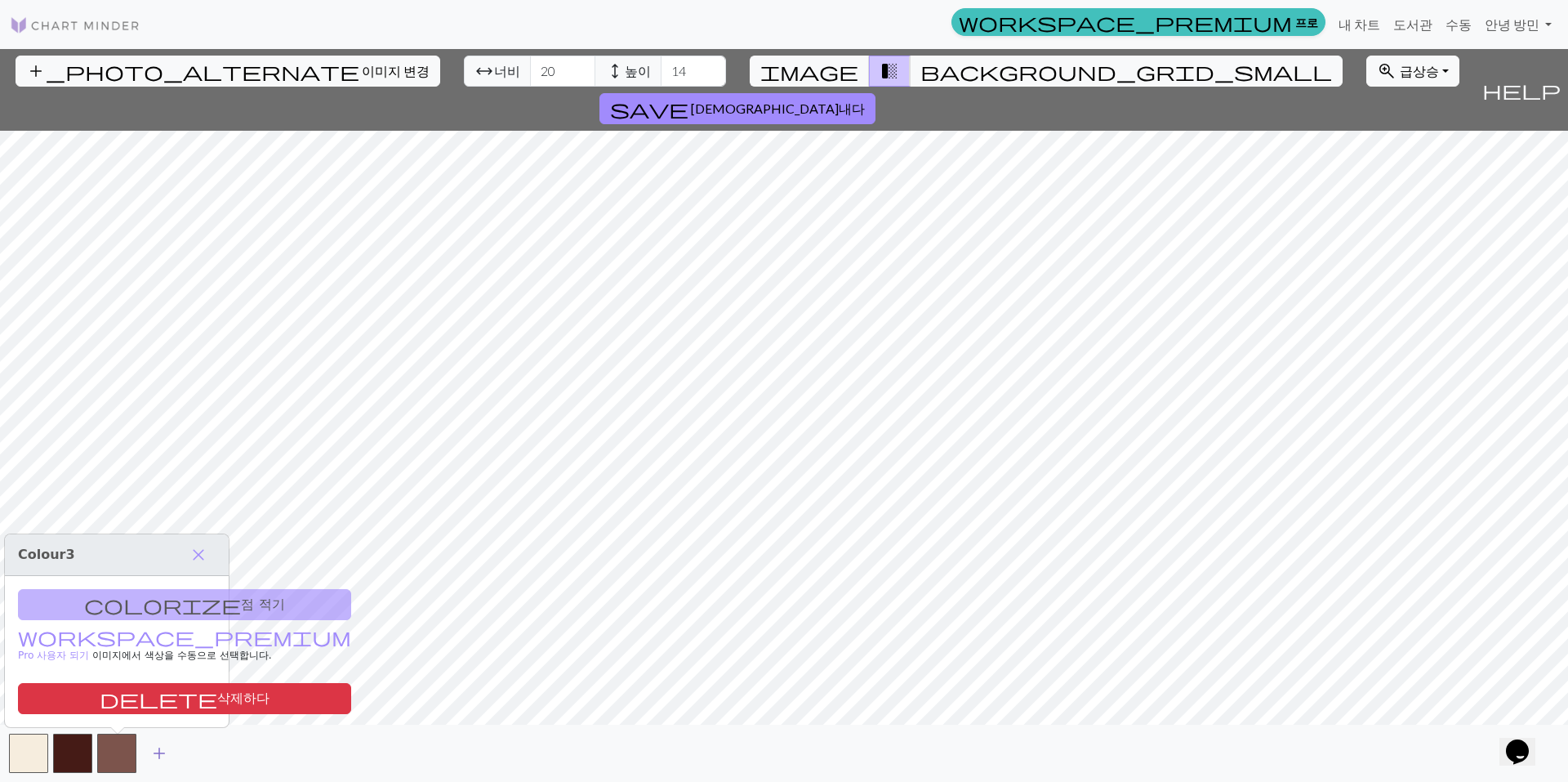
click at [109, 753] on button "button" at bounding box center [116, 753] width 39 height 39
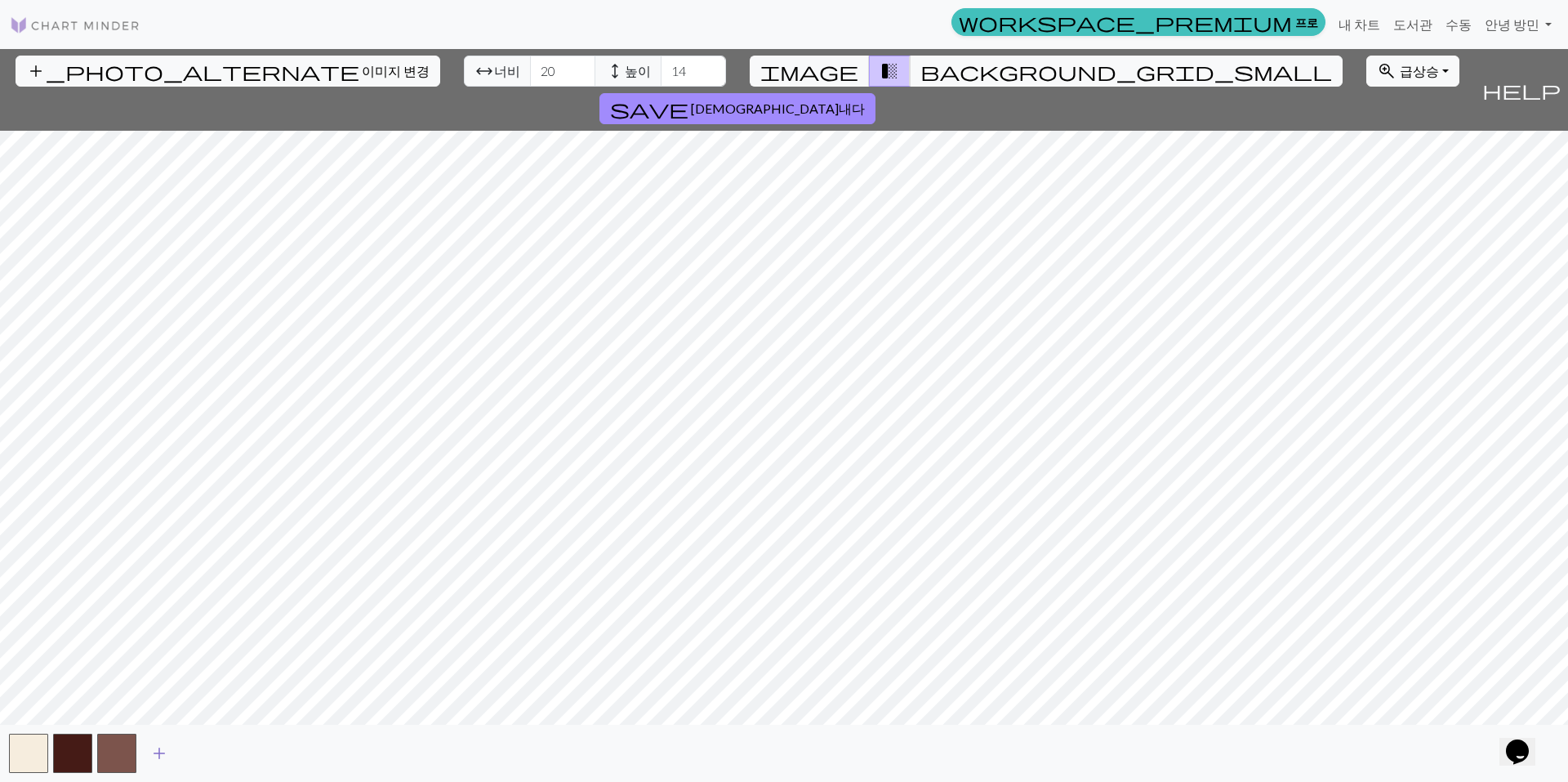
click at [109, 753] on button "button" at bounding box center [116, 753] width 39 height 39
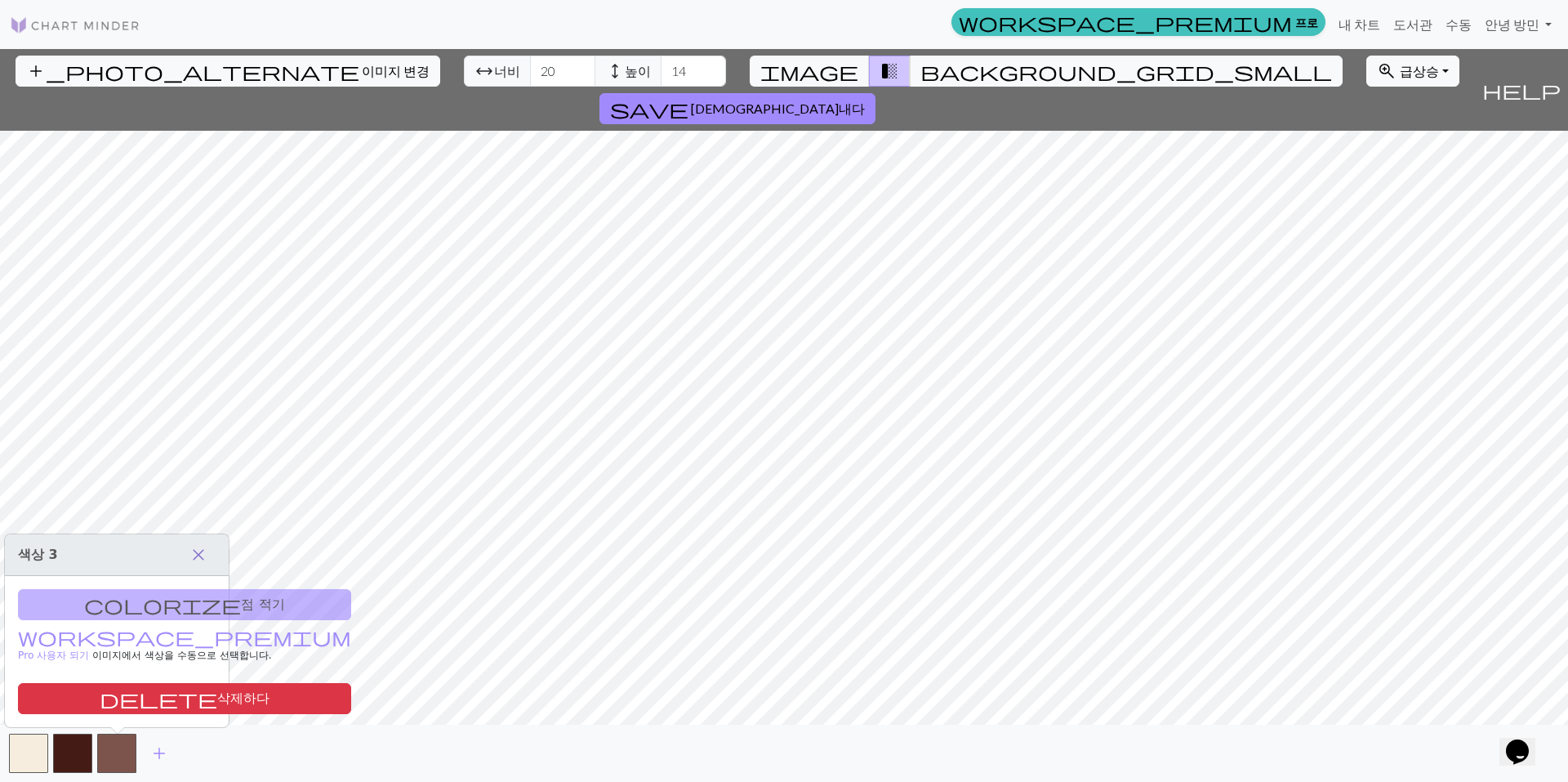
click at [200, 559] on span "close" at bounding box center [199, 554] width 20 height 23
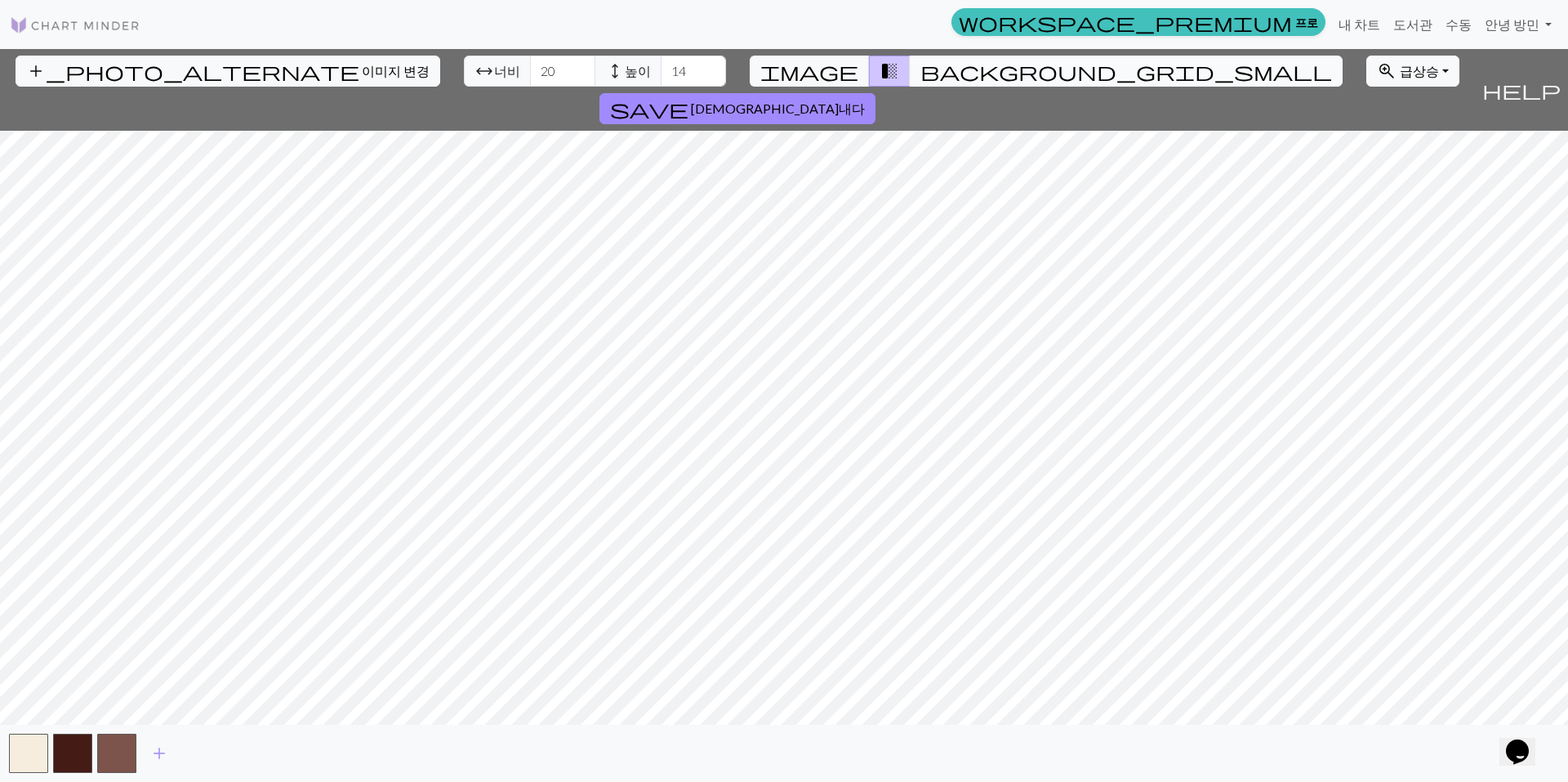
click at [910, 57] on button "background_grid_small" at bounding box center [1126, 71] width 433 height 31
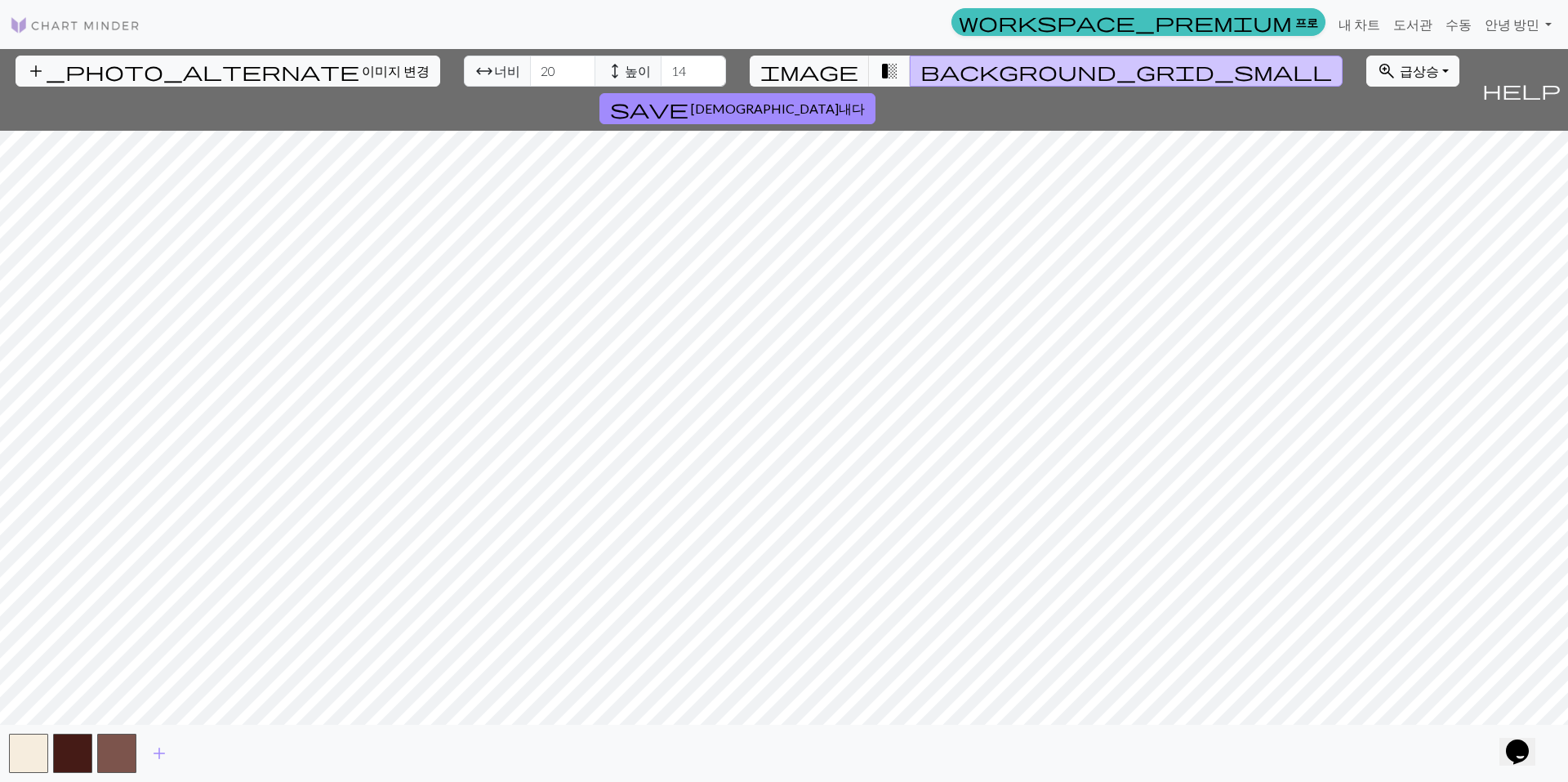
click at [869, 61] on button "transition_fade" at bounding box center [890, 71] width 42 height 31
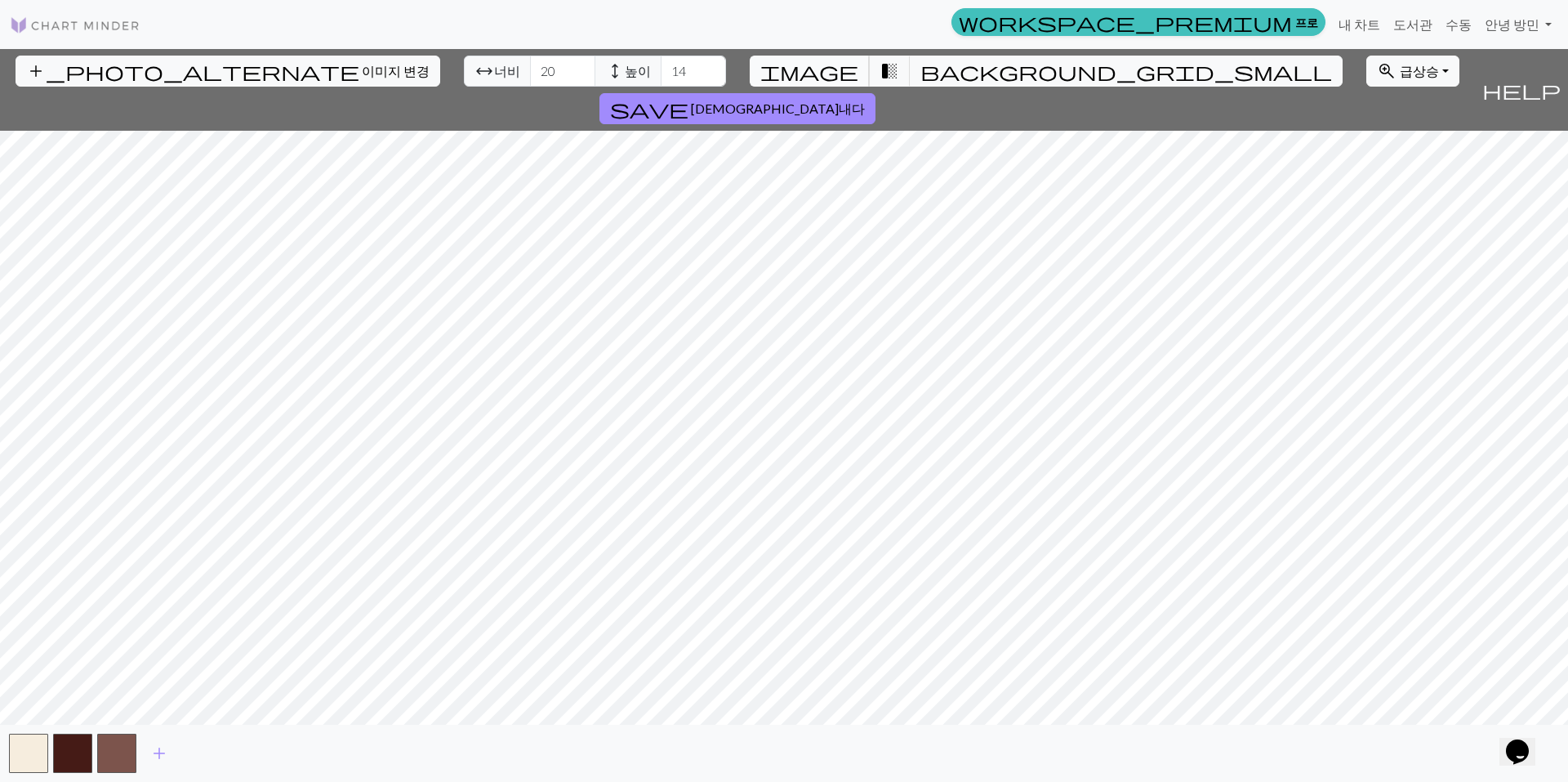
click at [813, 70] on span "image" at bounding box center [809, 71] width 98 height 23
click at [880, 70] on span "transition_fade" at bounding box center [890, 71] width 20 height 23
click at [814, 70] on span "image" at bounding box center [809, 71] width 98 height 23
click at [494, 76] on span "너비" at bounding box center [507, 71] width 26 height 20
click at [530, 63] on input "21" at bounding box center [563, 71] width 65 height 31
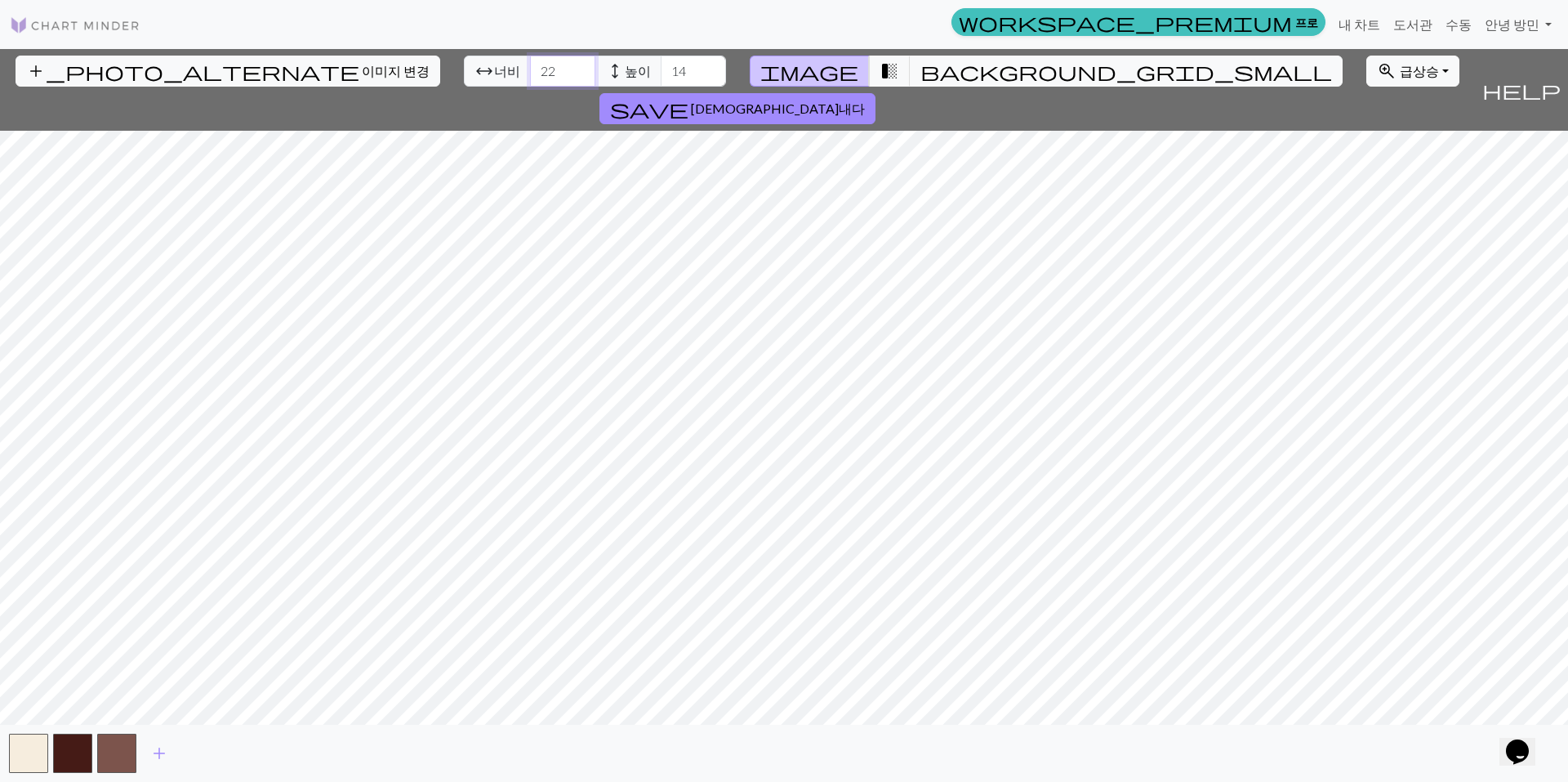
click at [530, 63] on input "22" at bounding box center [563, 71] width 65 height 31
click at [530, 76] on input "21" at bounding box center [563, 71] width 65 height 31
click at [530, 76] on input "20" at bounding box center [563, 71] width 65 height 31
click at [530, 77] on input "19" at bounding box center [563, 71] width 65 height 31
type input "20"
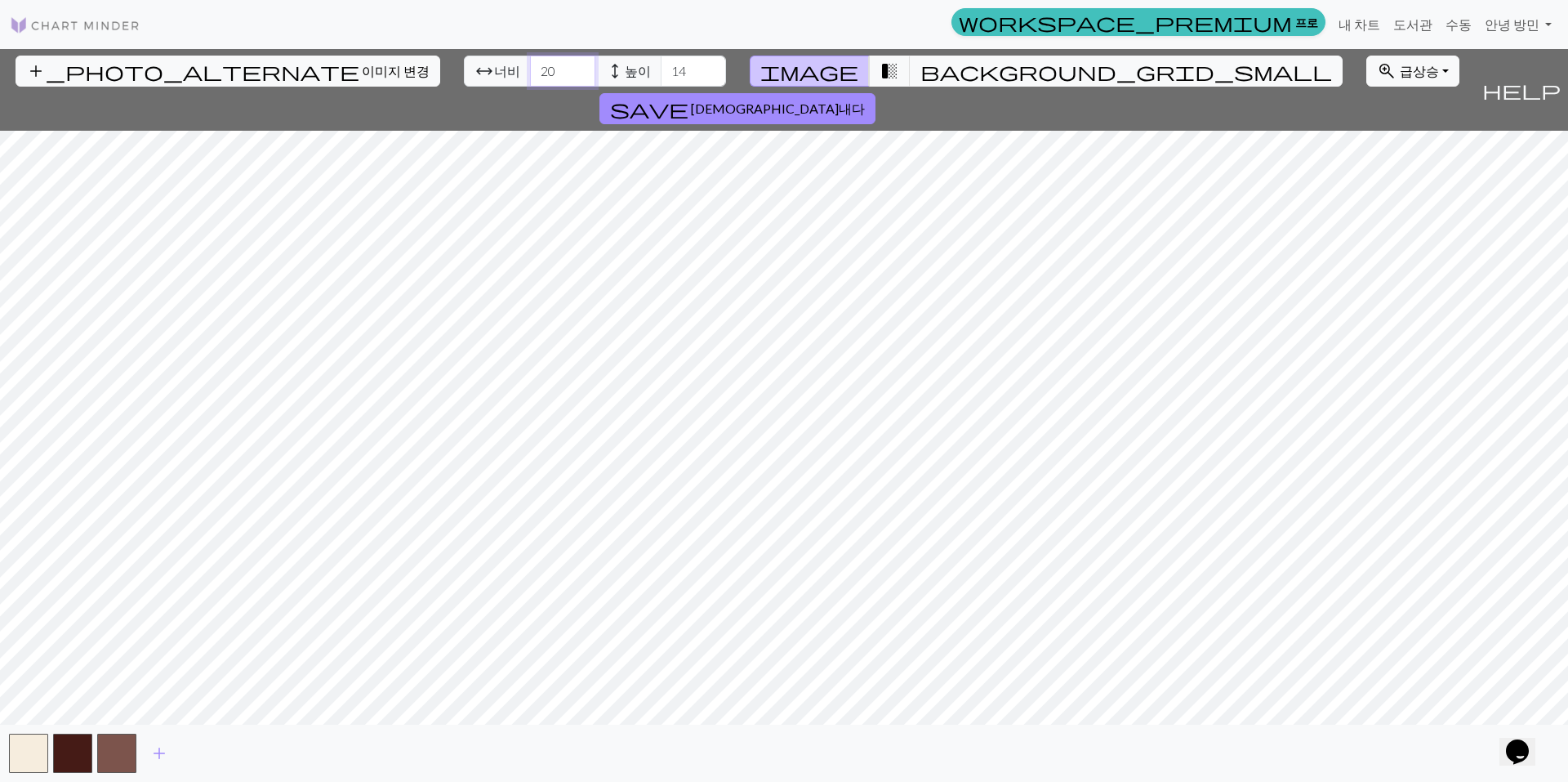
click at [530, 66] on input "20" at bounding box center [563, 71] width 65 height 31
click at [1385, 16] on link "내 차트" at bounding box center [1359, 25] width 54 height 33
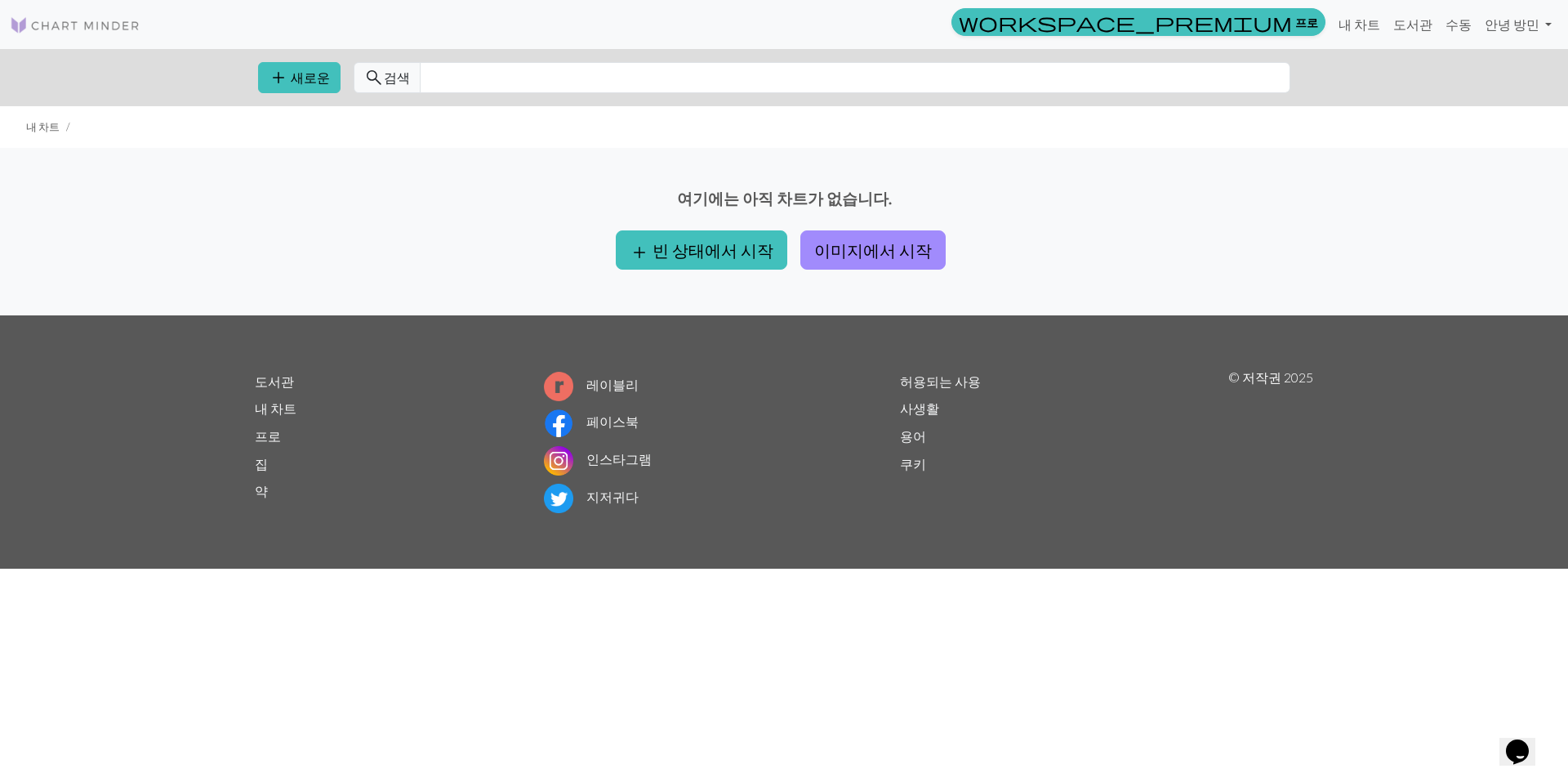
click at [37, 119] on li "내 차트" at bounding box center [43, 126] width 34 height 15
